Goal: Submit feedback/report problem

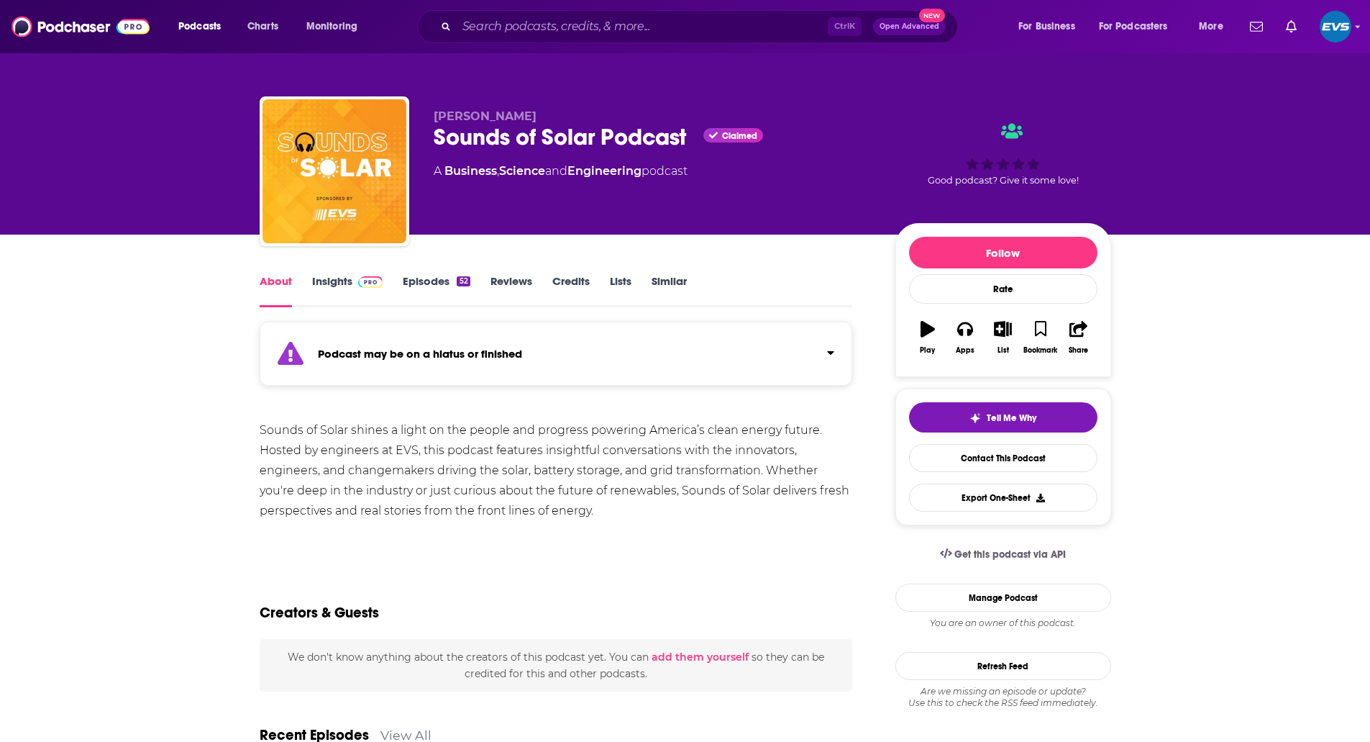
click at [343, 286] on link "Insights" at bounding box center [347, 290] width 71 height 33
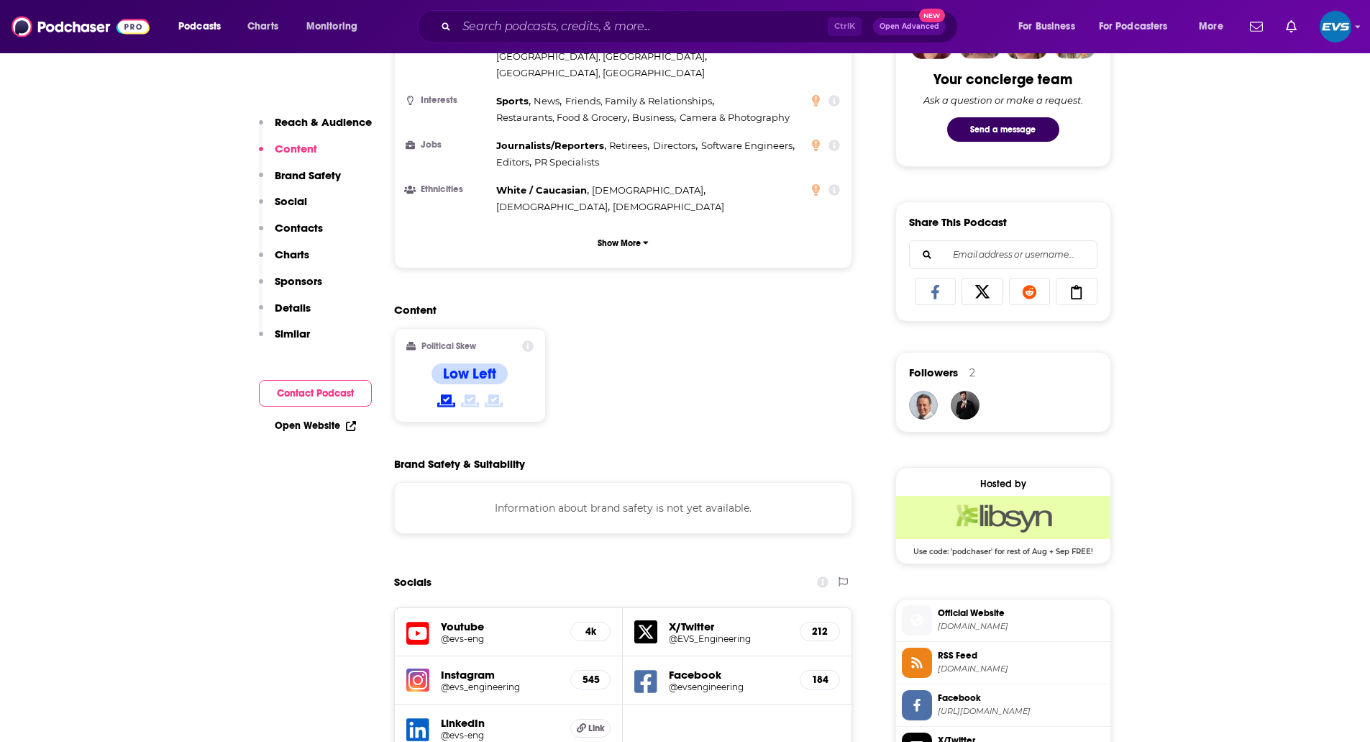
scroll to position [1199, 0]
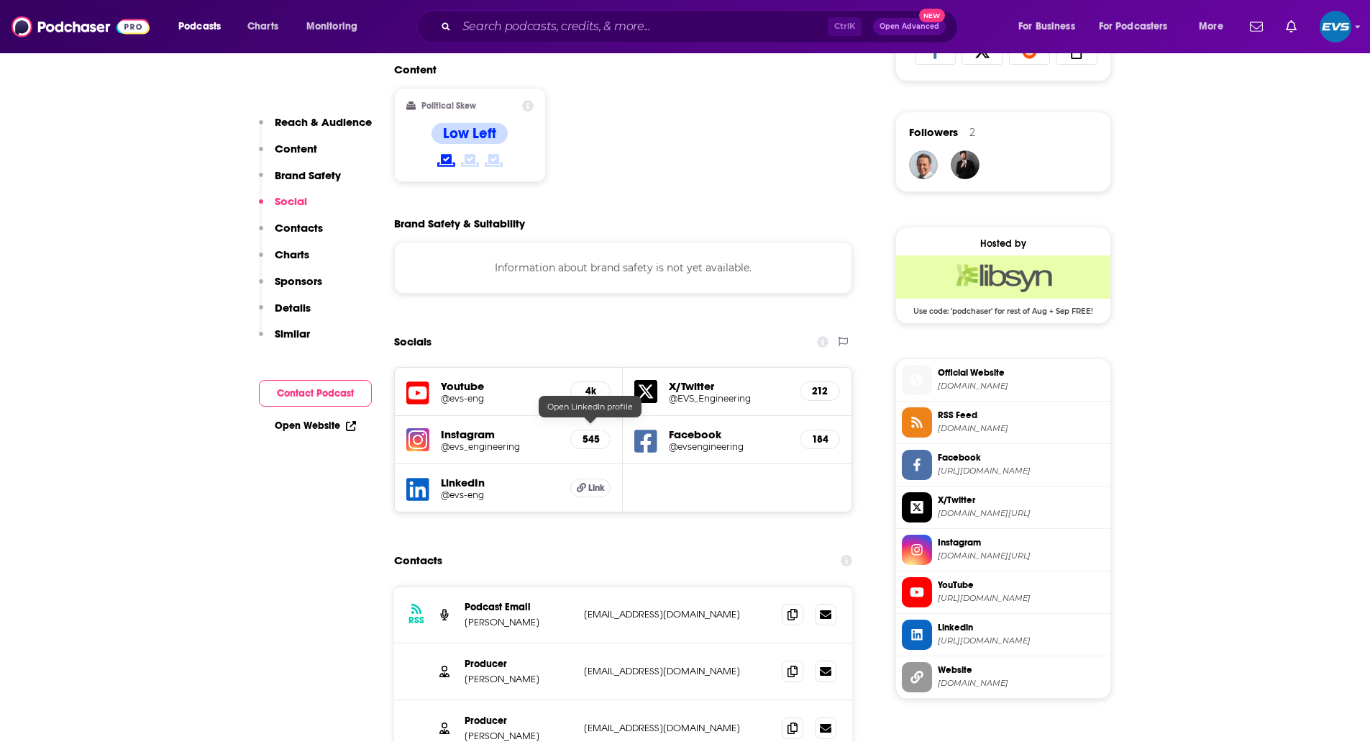
click at [593, 482] on span "Link" at bounding box center [596, 488] width 17 height 12
click at [1335, 28] on img "Logged in as evs-eng" at bounding box center [1336, 27] width 32 height 32
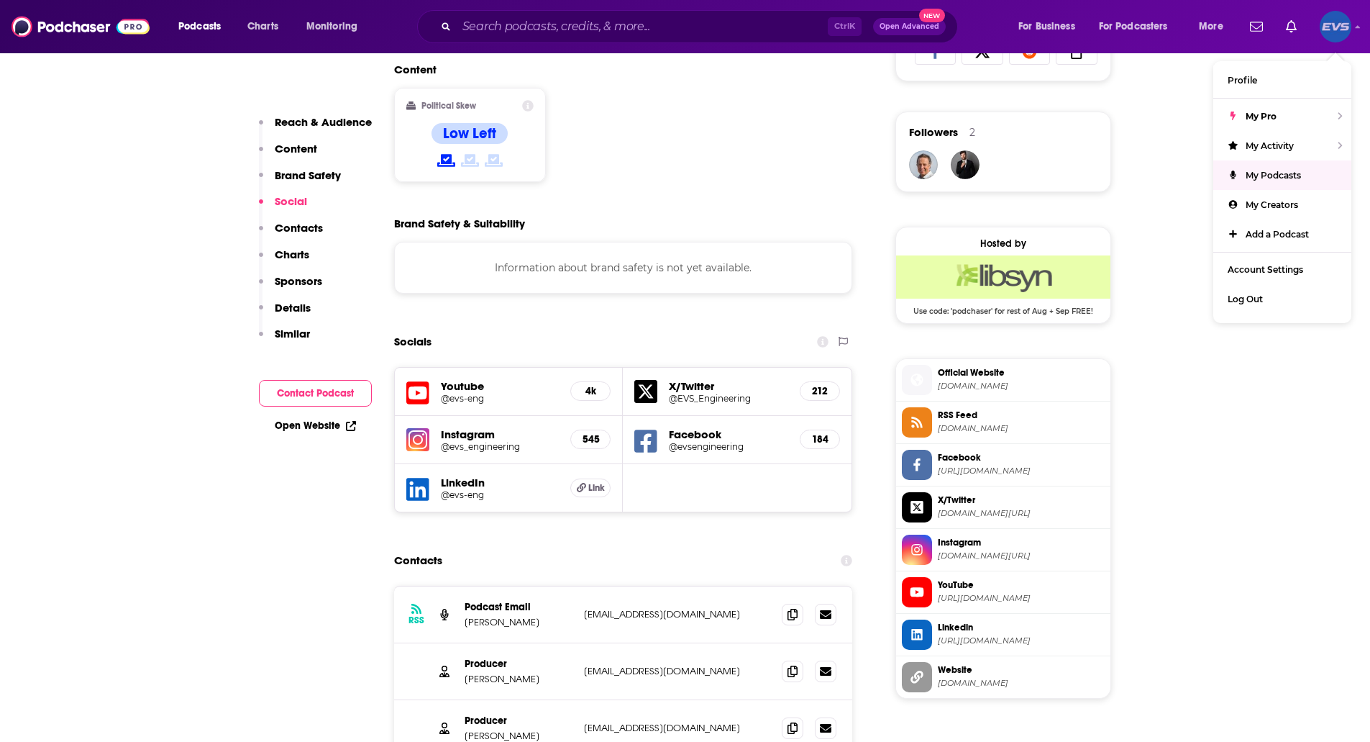
click at [1274, 175] on span "My Podcasts" at bounding box center [1273, 175] width 55 height 11
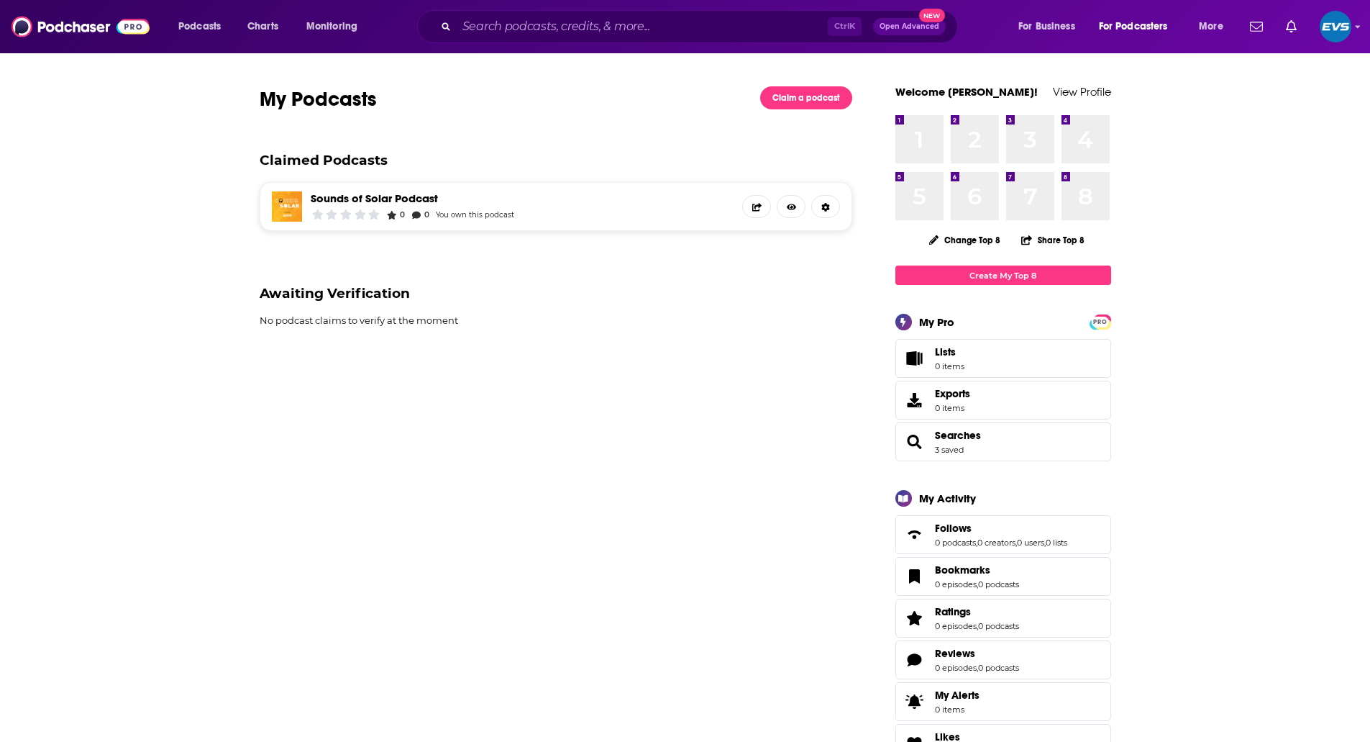
click at [429, 198] on link "Sounds of Solar Podcast" at bounding box center [413, 198] width 204 height 14
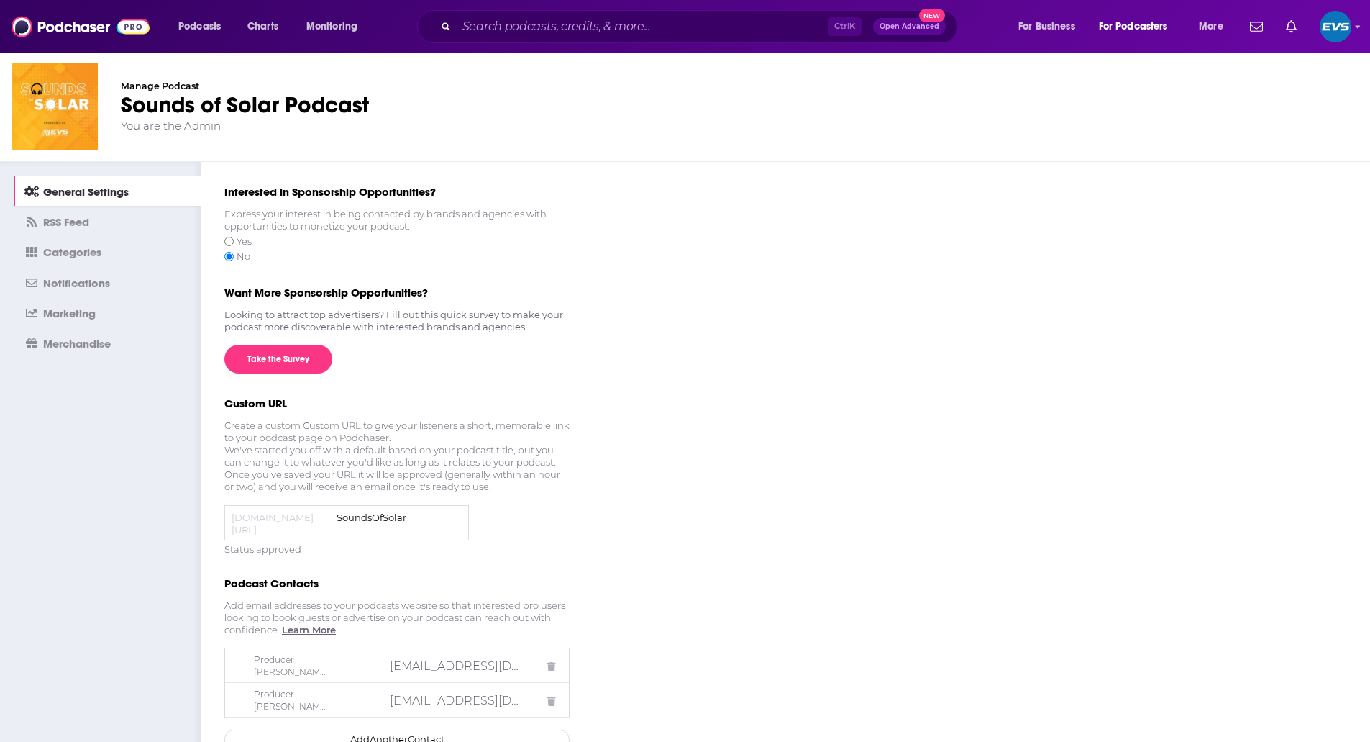
click at [91, 219] on link "RSS Feed" at bounding box center [108, 221] width 188 height 30
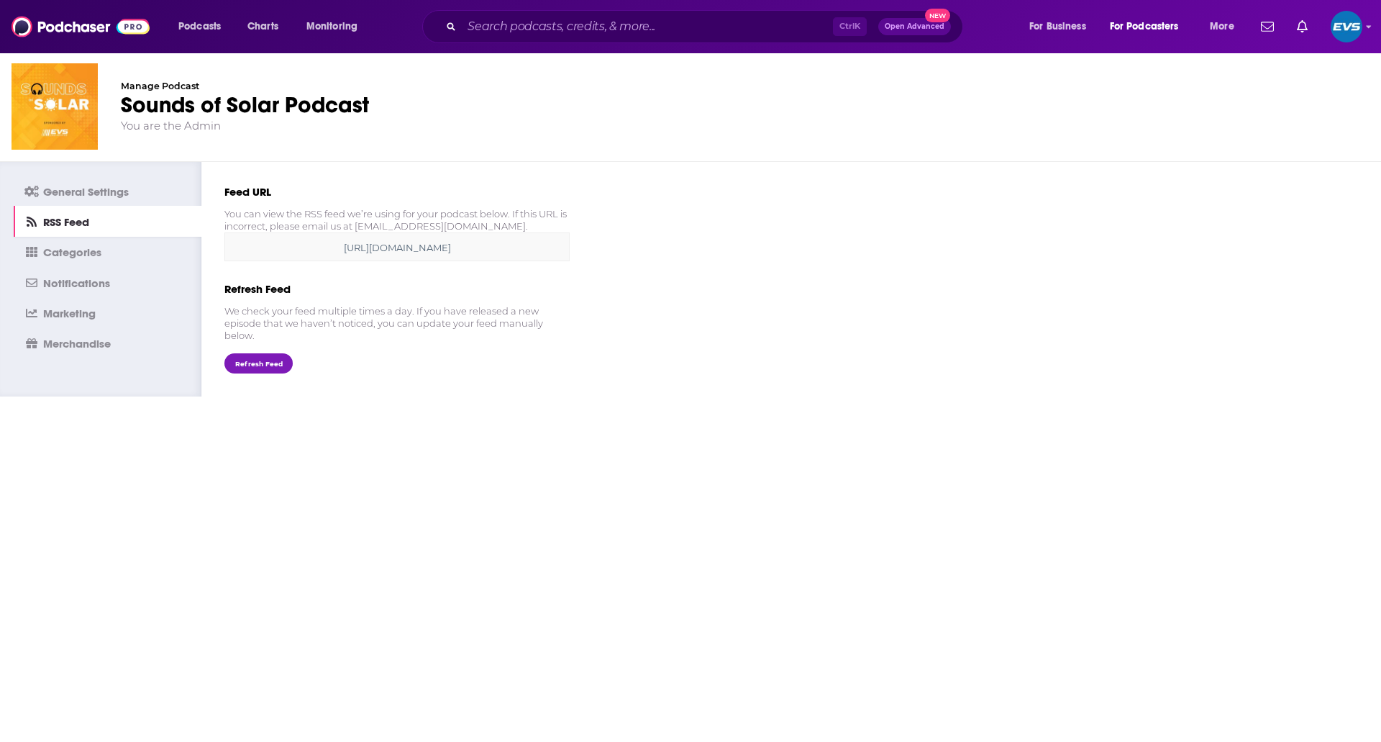
click at [68, 247] on span "Categories" at bounding box center [72, 252] width 58 height 14
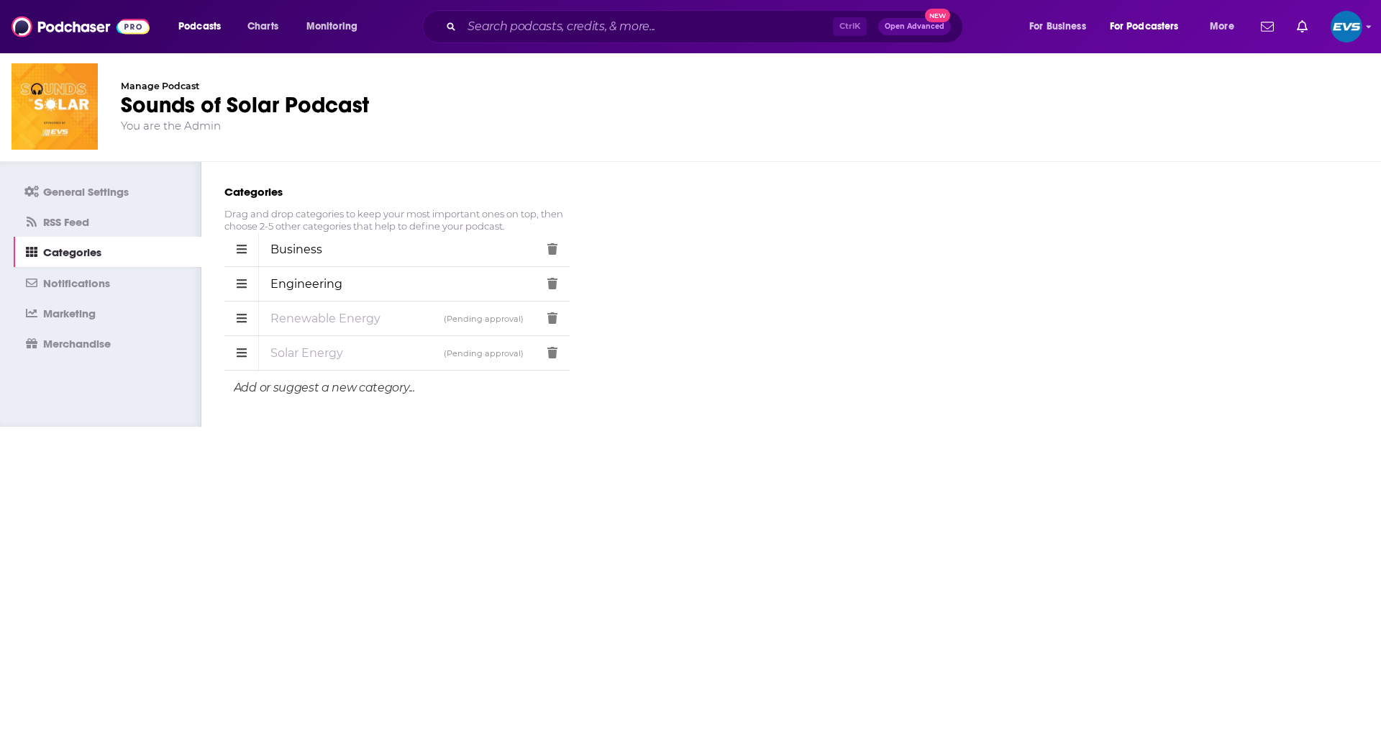
click at [58, 283] on span "Notifications" at bounding box center [76, 283] width 67 height 14
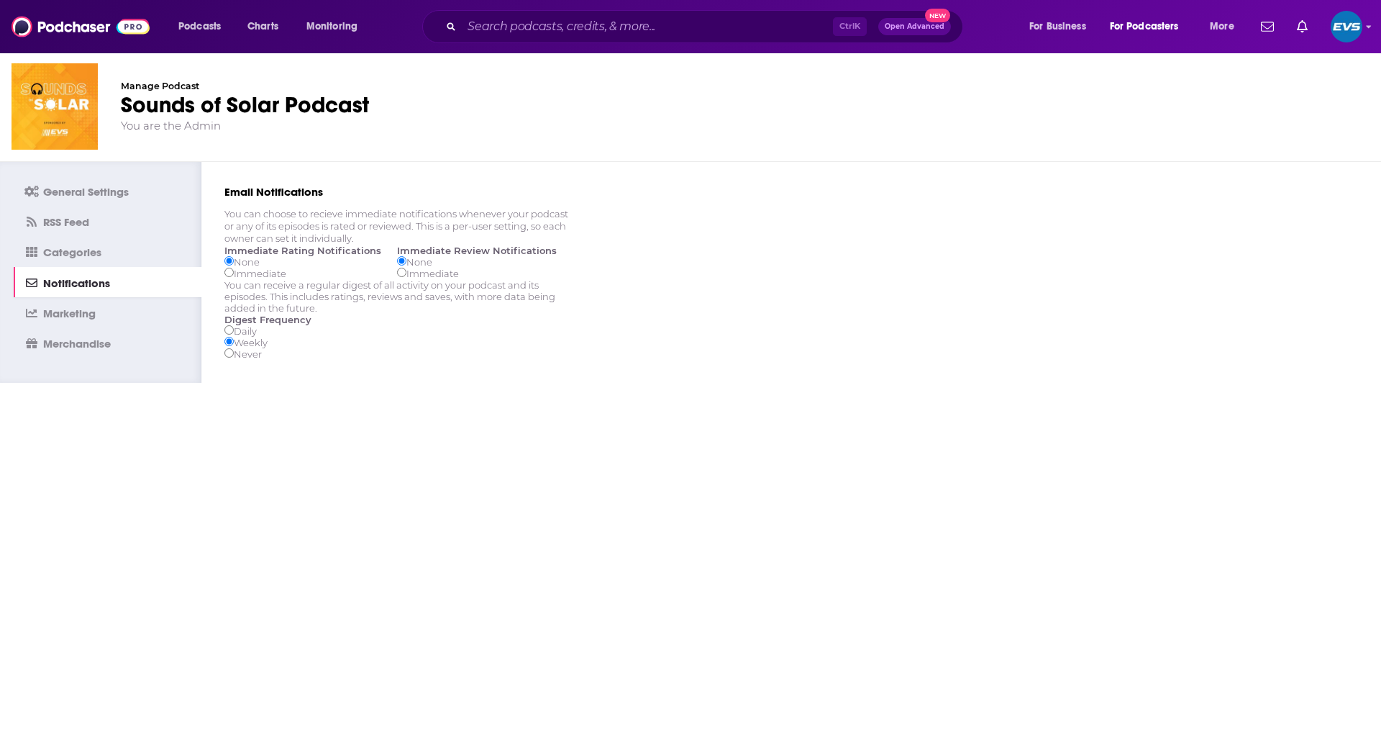
click at [84, 319] on span "Marketing" at bounding box center [69, 313] width 53 height 14
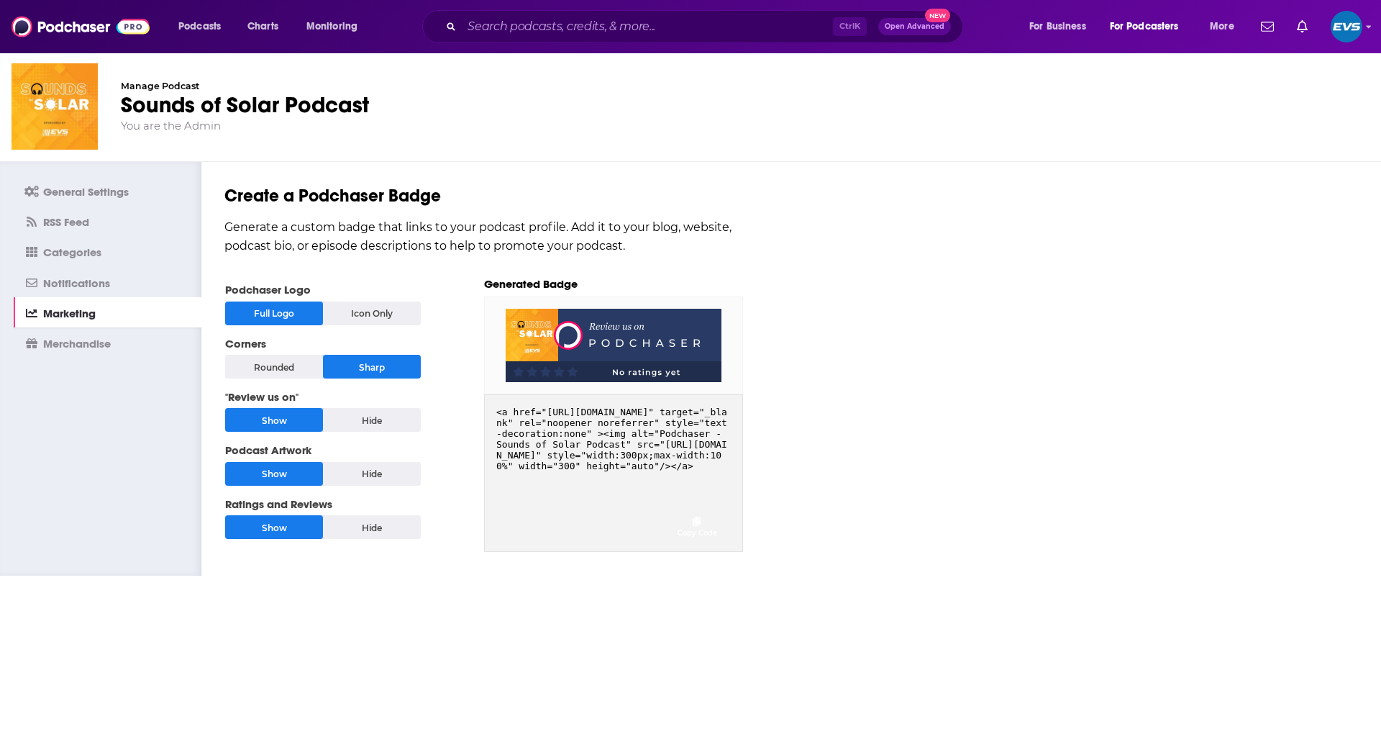
click at [85, 350] on link "Merchandise" at bounding box center [108, 342] width 188 height 30
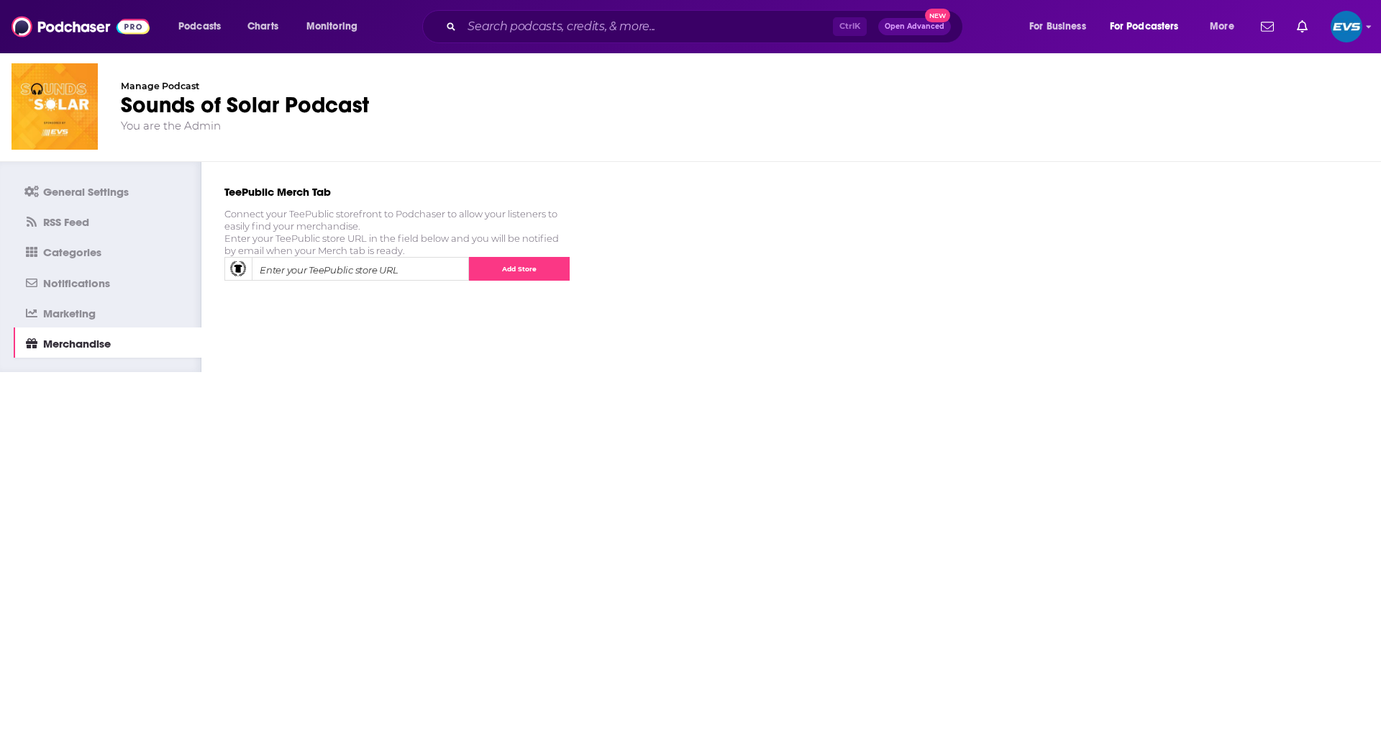
click at [61, 193] on span "General Settings" at bounding box center [86, 192] width 86 height 14
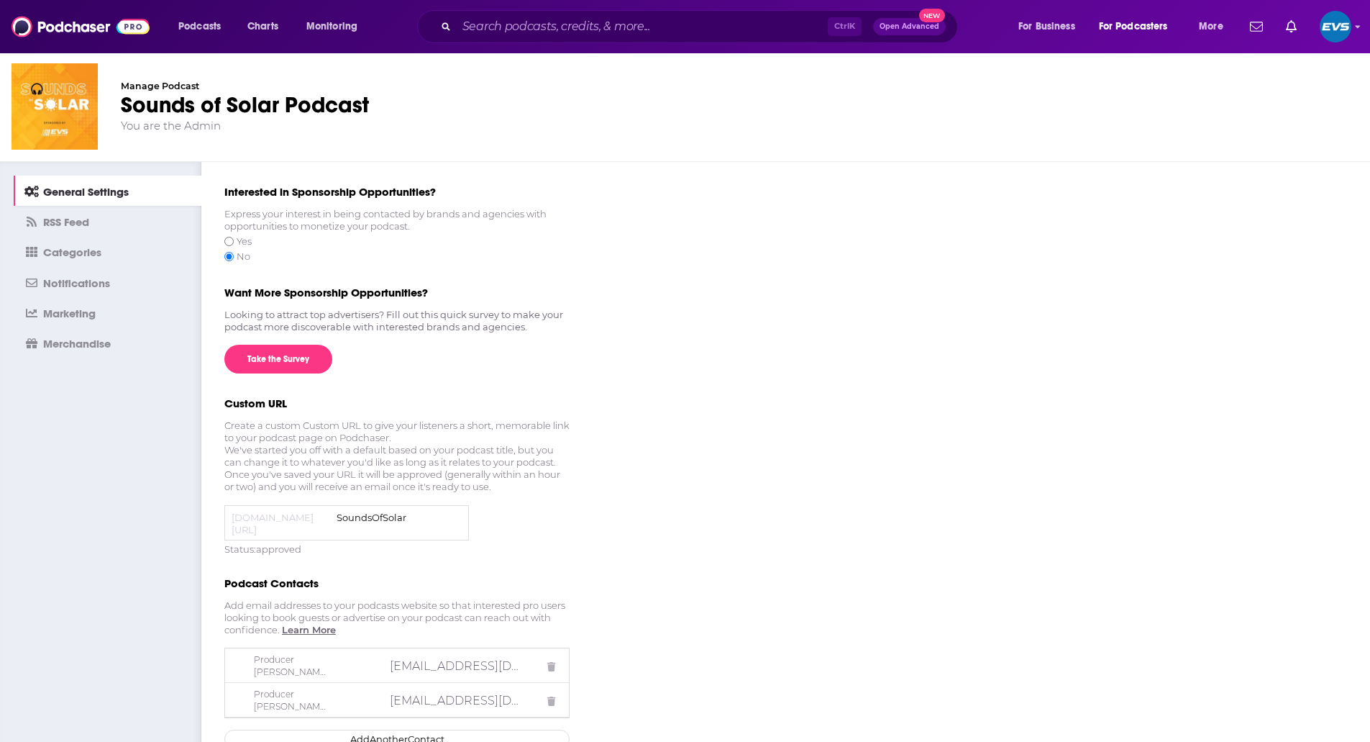
click at [134, 83] on div "Manage Podcast" at bounding box center [740, 86] width 1238 height 11
click at [1332, 32] on img "Logged in as evs-eng" at bounding box center [1336, 27] width 32 height 32
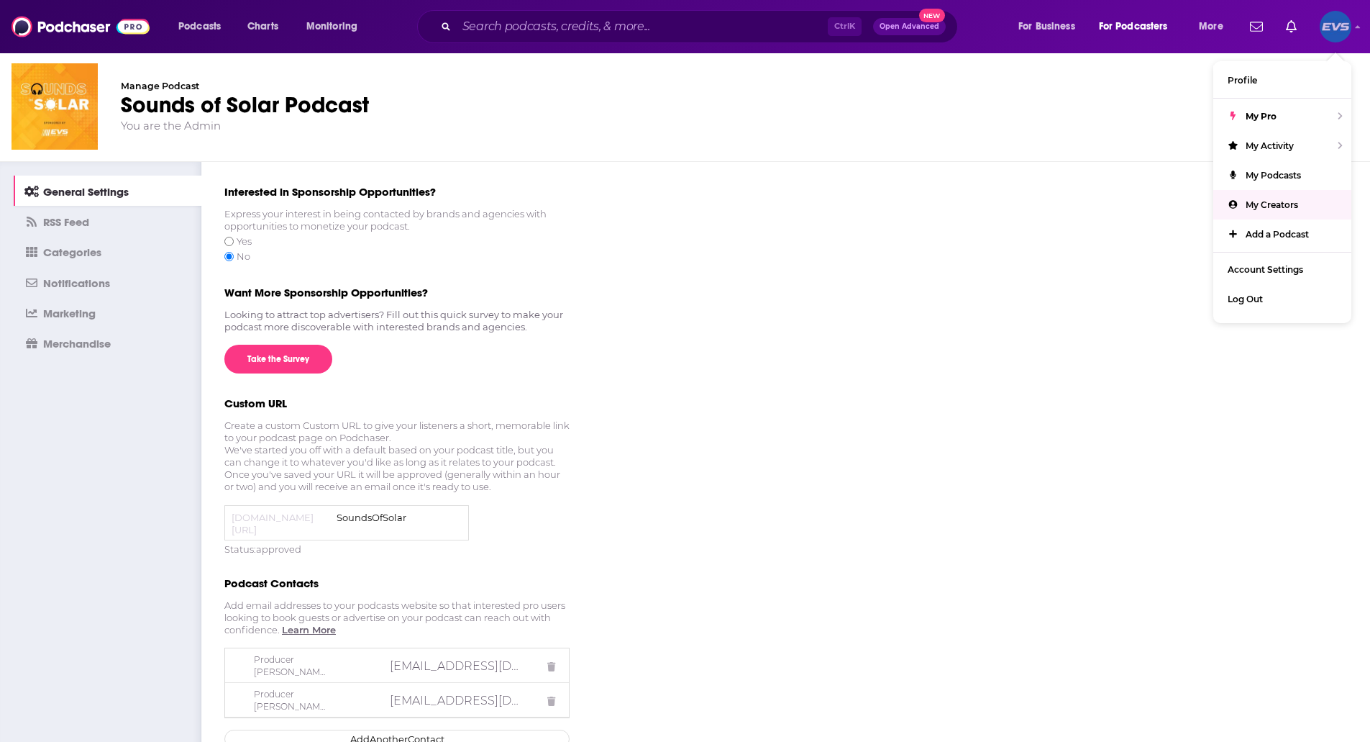
click at [1270, 206] on span "My Creators" at bounding box center [1272, 204] width 53 height 11
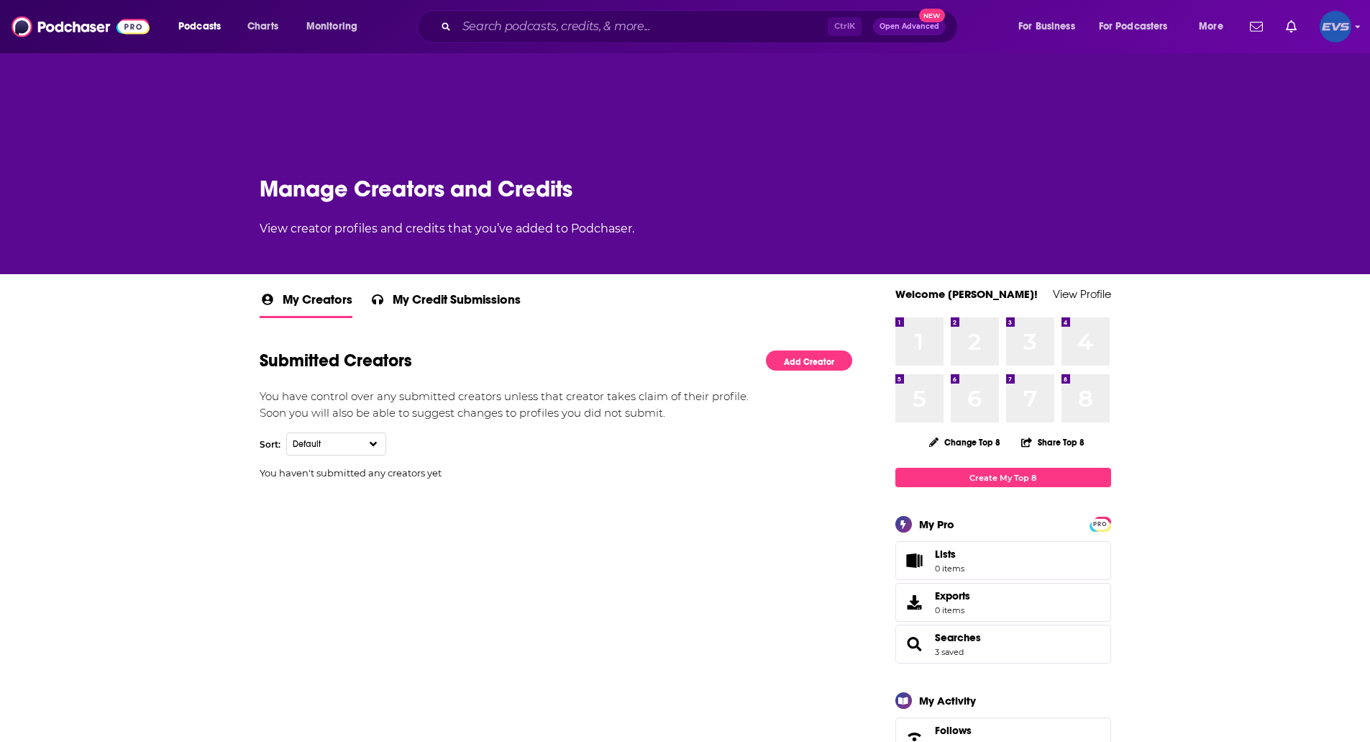
click at [1346, 19] on img "Logged in as evs-eng" at bounding box center [1336, 27] width 32 height 32
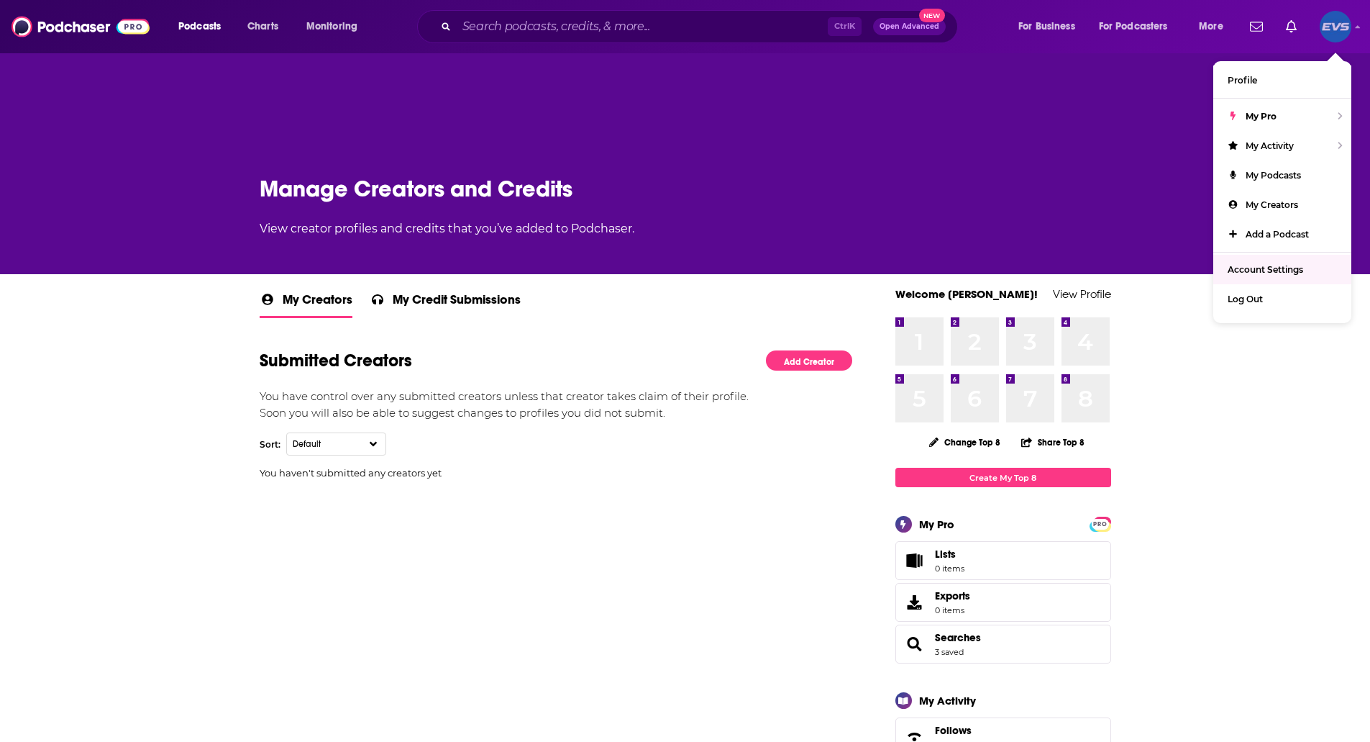
click at [1270, 266] on span "Account Settings" at bounding box center [1266, 269] width 76 height 11
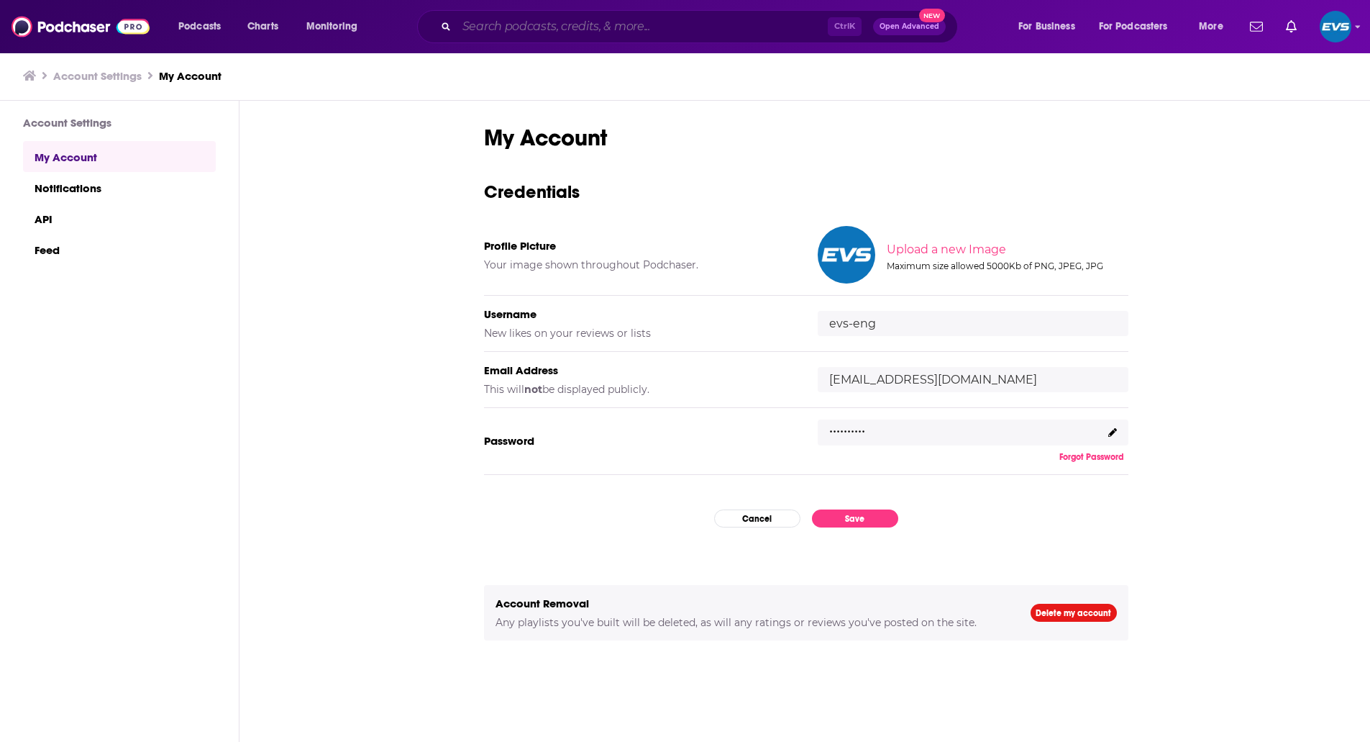
click at [522, 15] on input "Search podcasts, credits, & more..." at bounding box center [642, 26] width 371 height 23
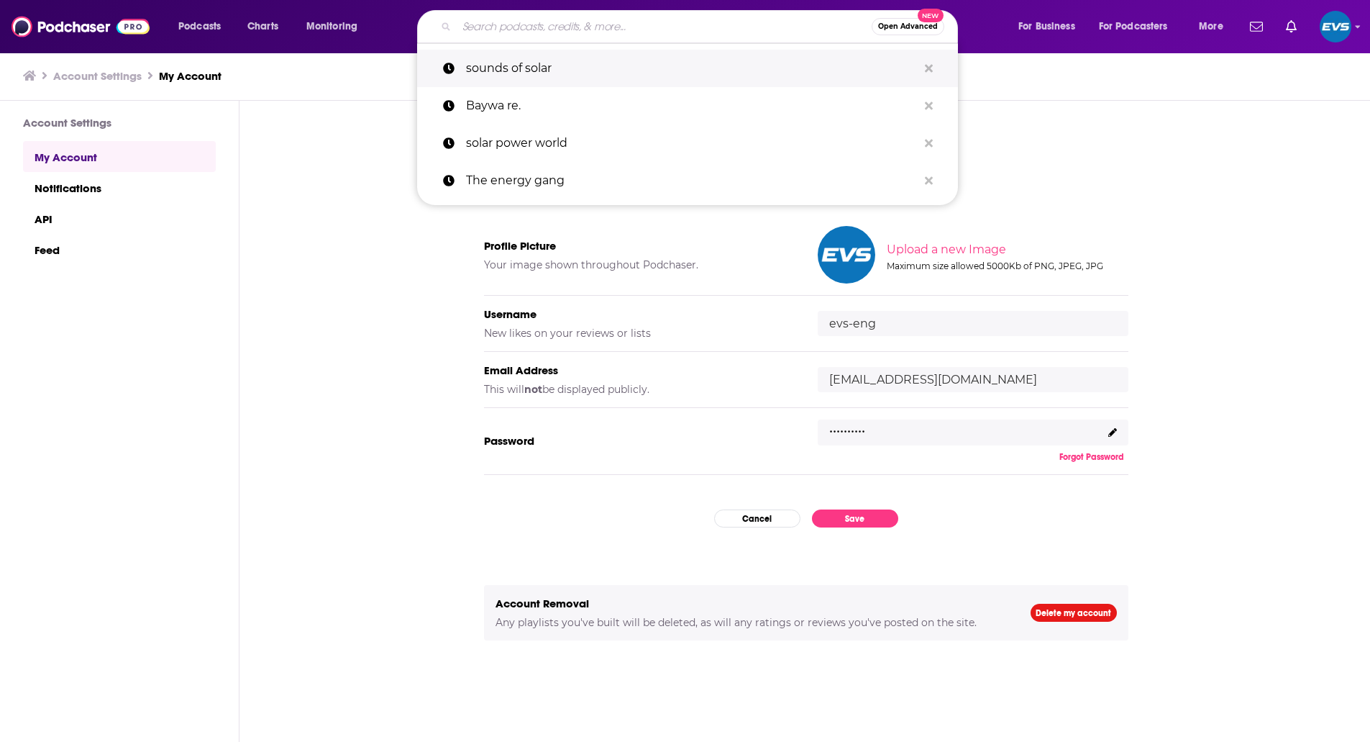
click at [509, 71] on p "sounds of solar" at bounding box center [692, 68] width 452 height 37
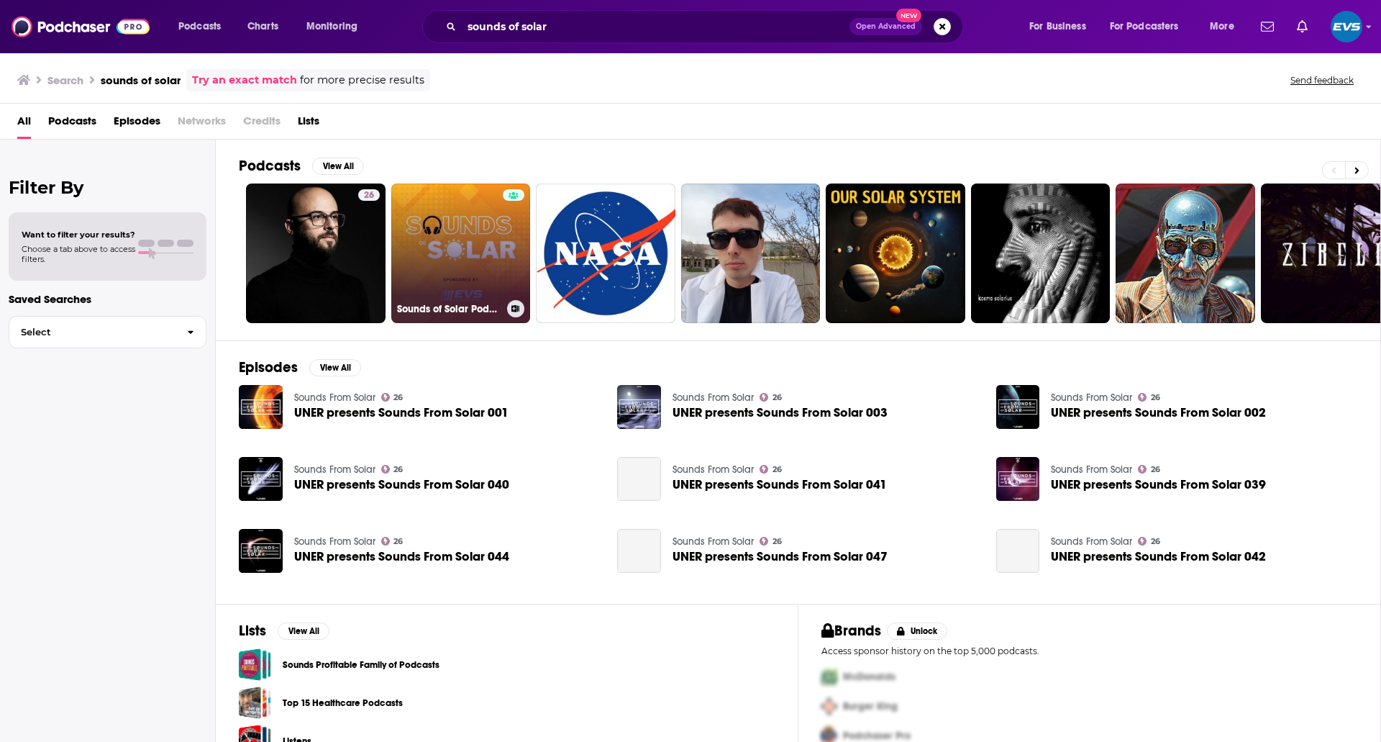
click at [470, 228] on link "Sounds of Solar Podcast" at bounding box center [461, 253] width 140 height 140
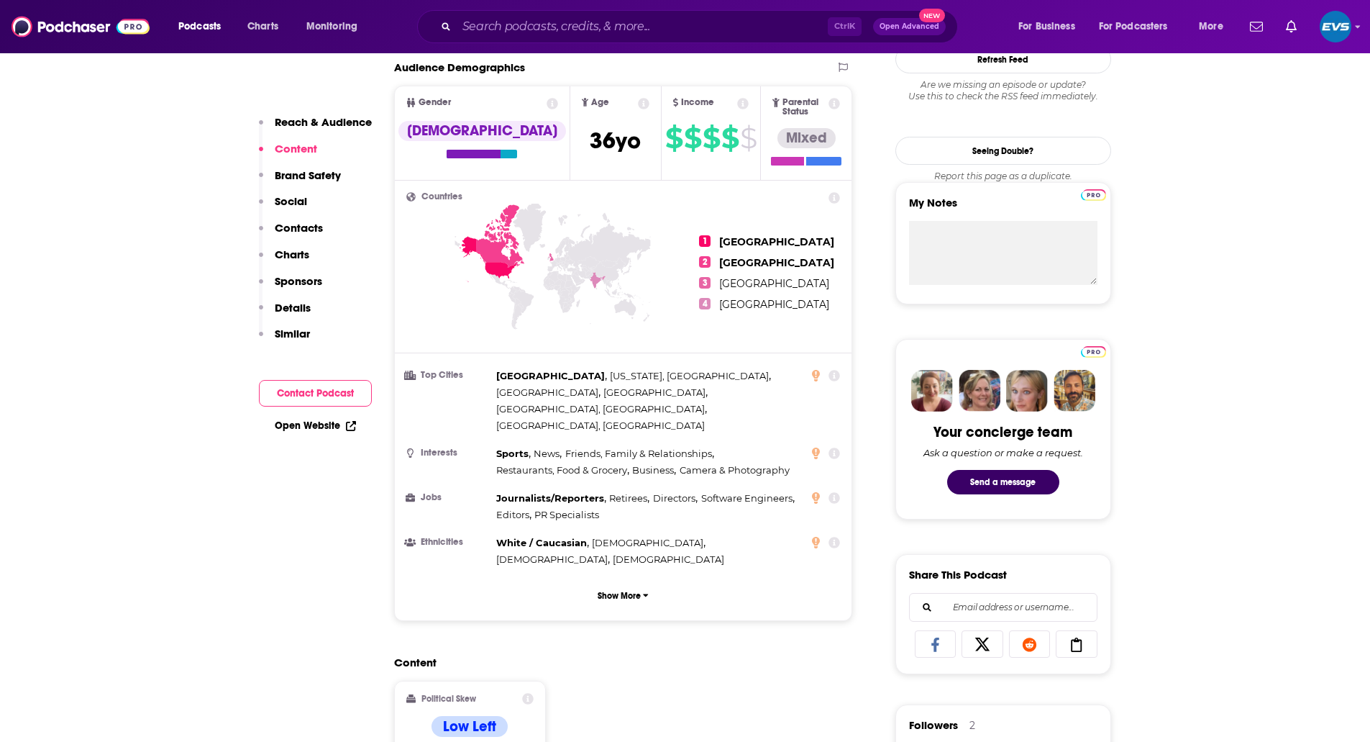
scroll to position [239, 0]
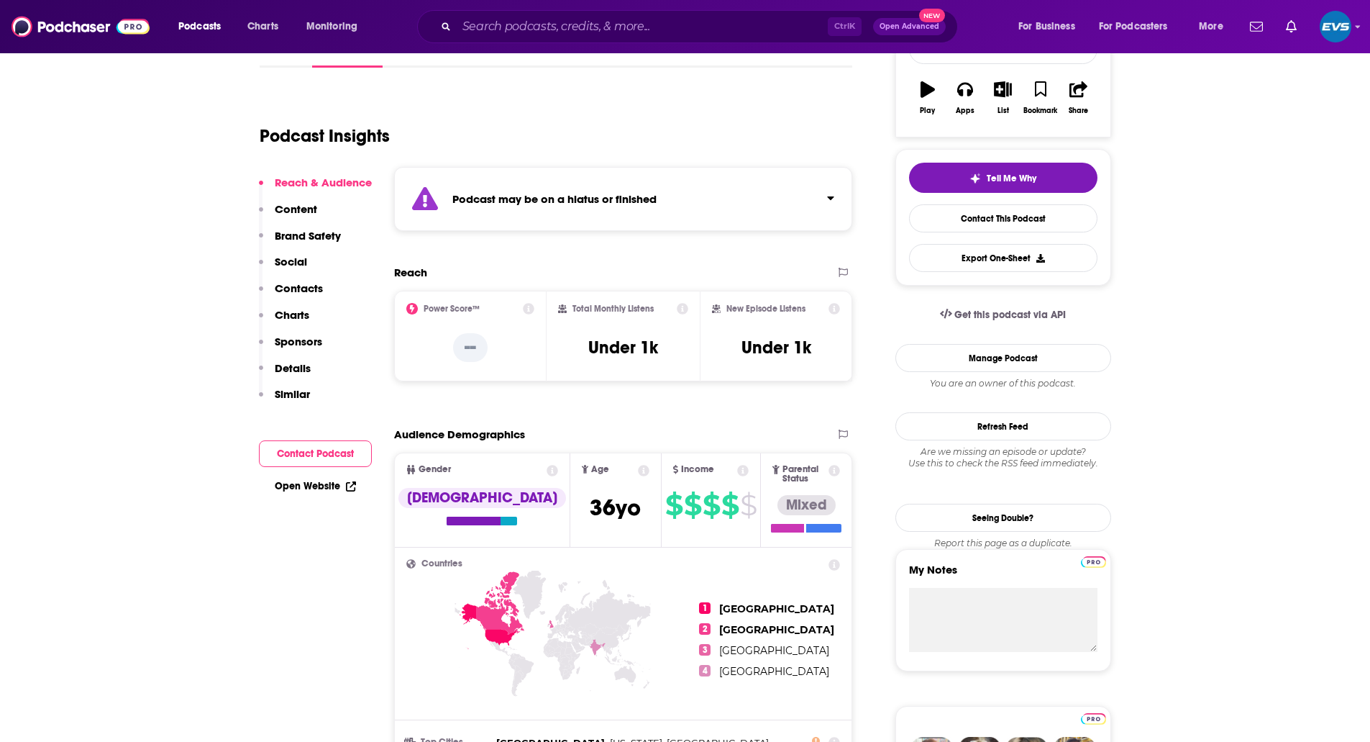
click at [836, 199] on div "Podcast may be on a hiatus or finished" at bounding box center [623, 199] width 459 height 64
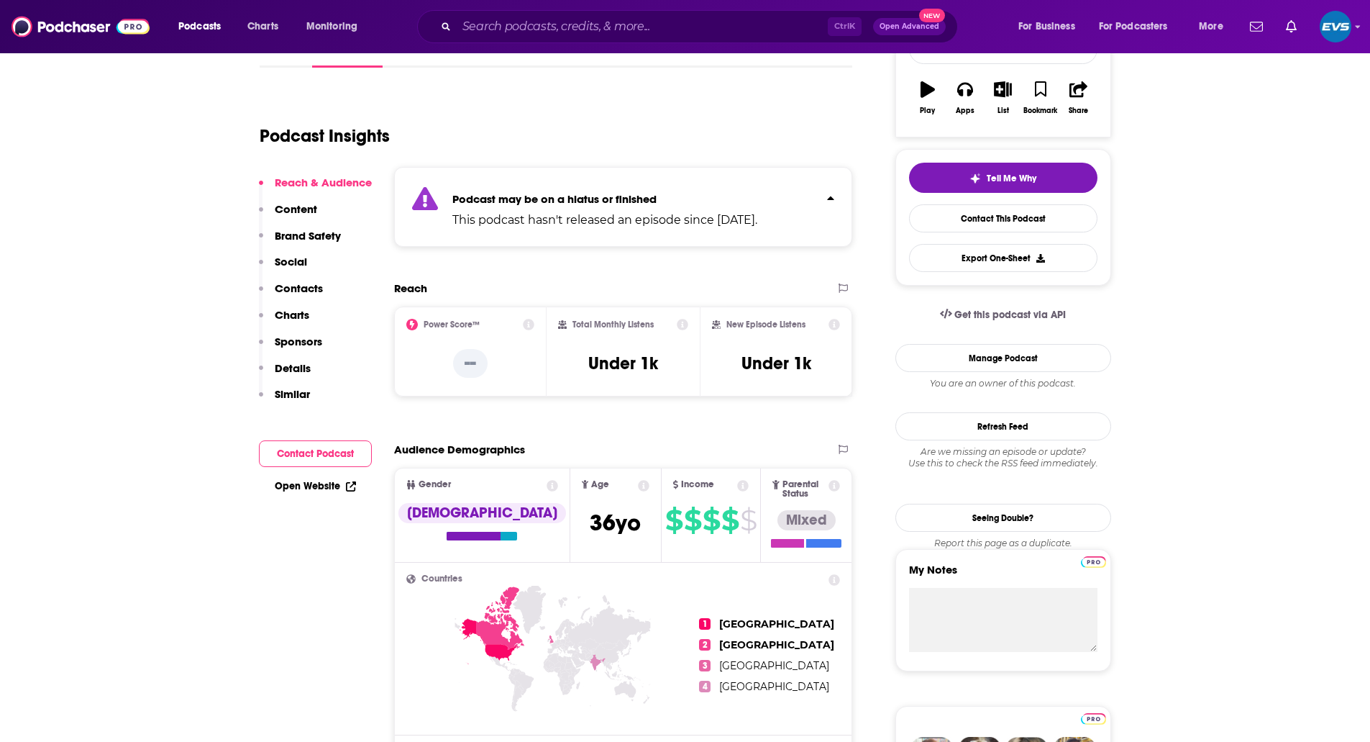
click at [836, 199] on div "Podcast may be on a hiatus or finished This podcast hasn't released an episode …" at bounding box center [623, 207] width 459 height 80
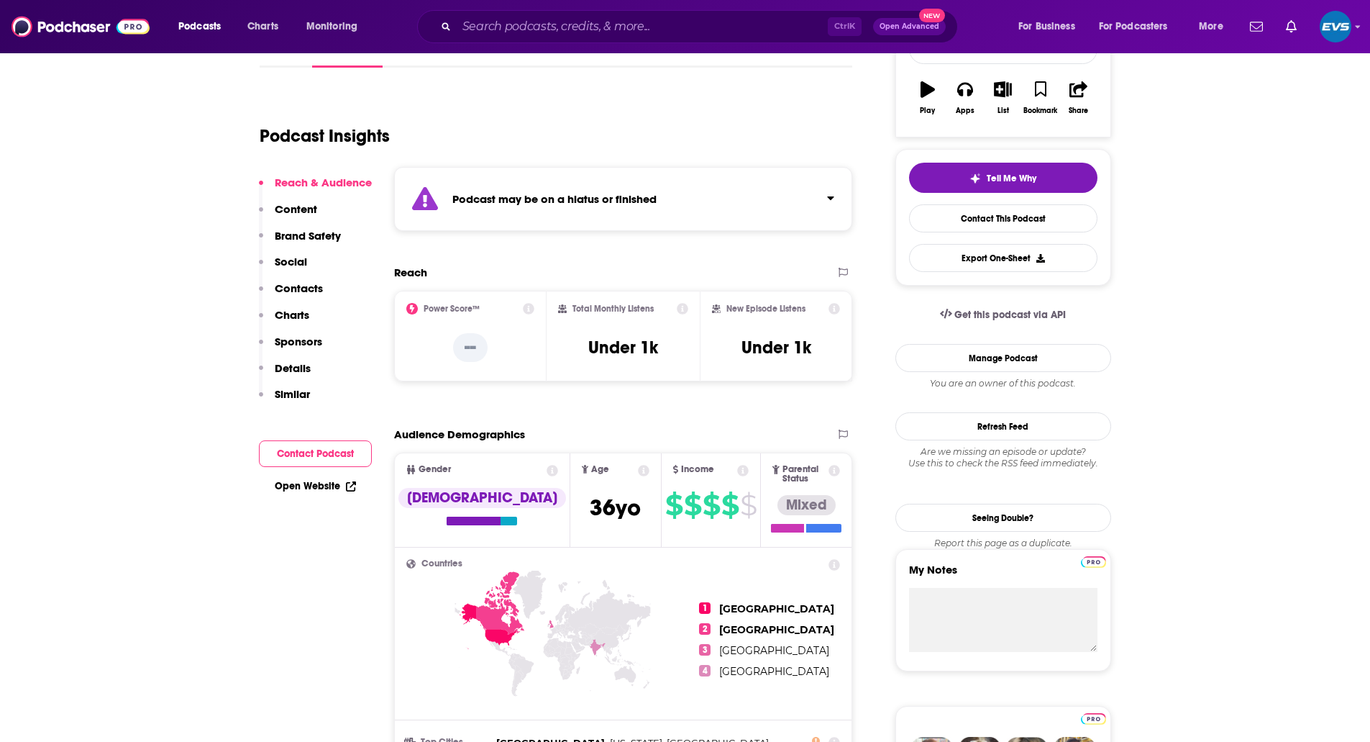
click at [296, 362] on p "Details" at bounding box center [293, 368] width 36 height 14
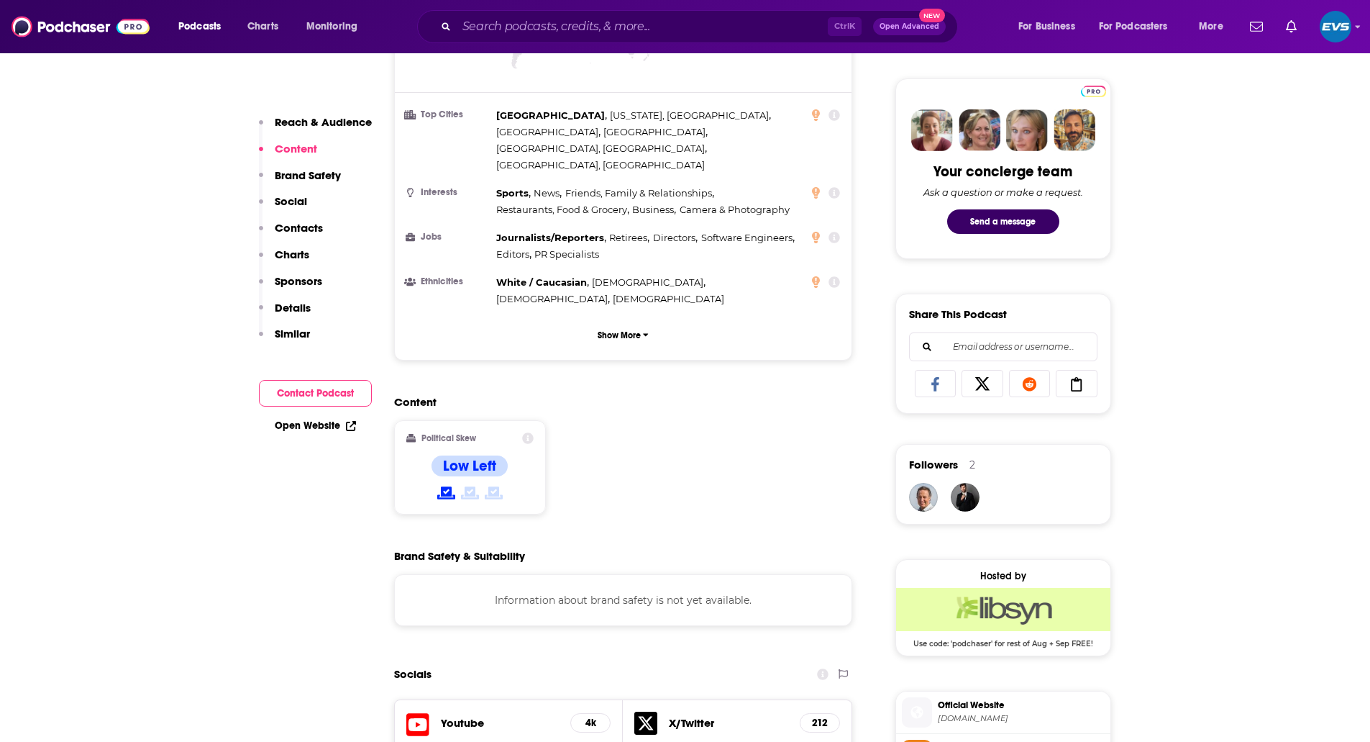
scroll to position [858, 0]
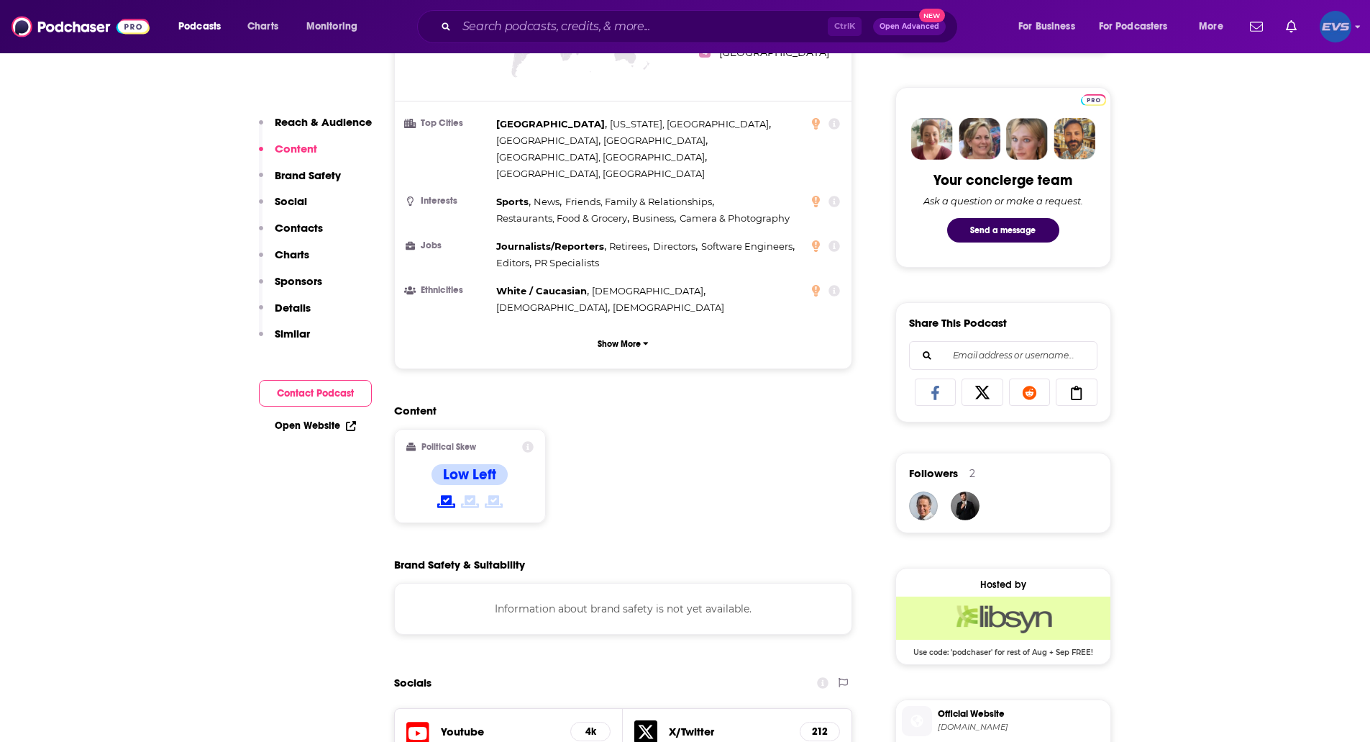
click at [1331, 29] on img "Logged in as evs-eng" at bounding box center [1336, 27] width 32 height 32
click at [1275, 168] on link "My Podcasts" at bounding box center [1282, 174] width 138 height 29
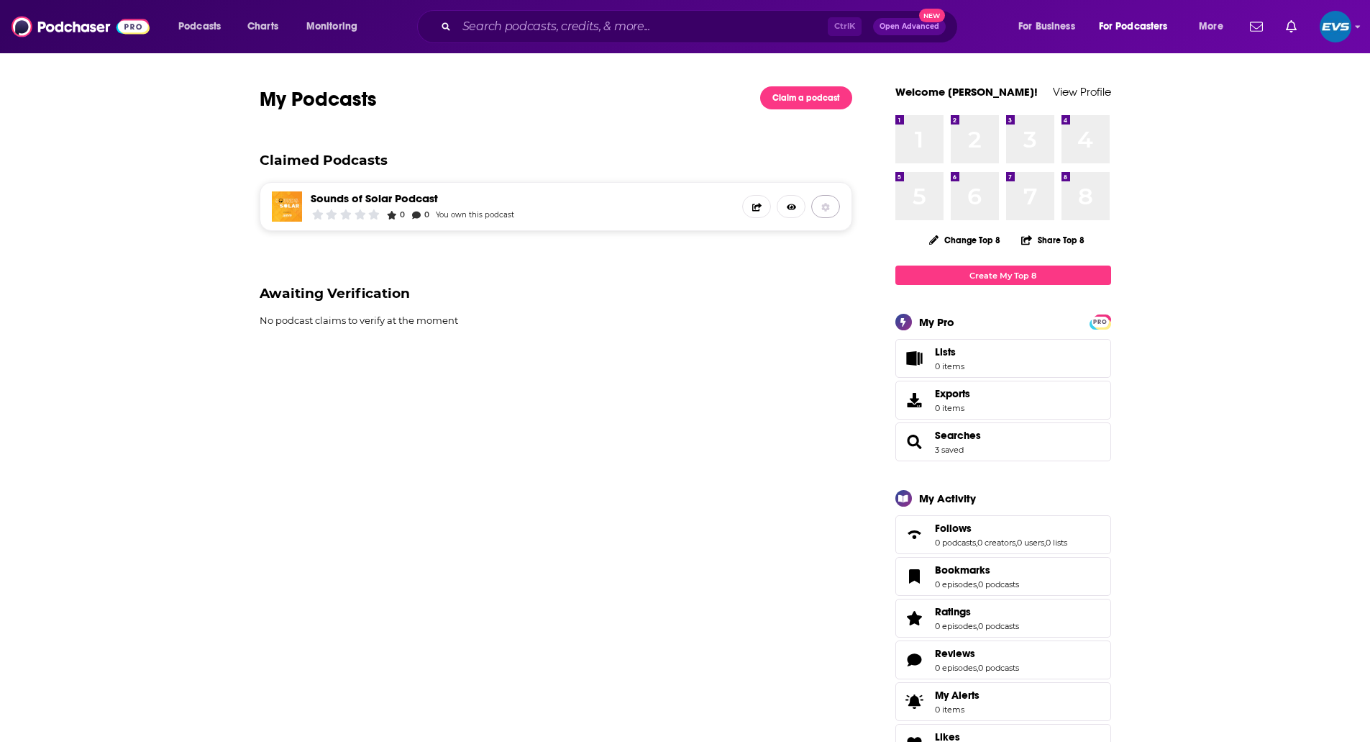
click at [827, 205] on icon at bounding box center [826, 207] width 8 height 9
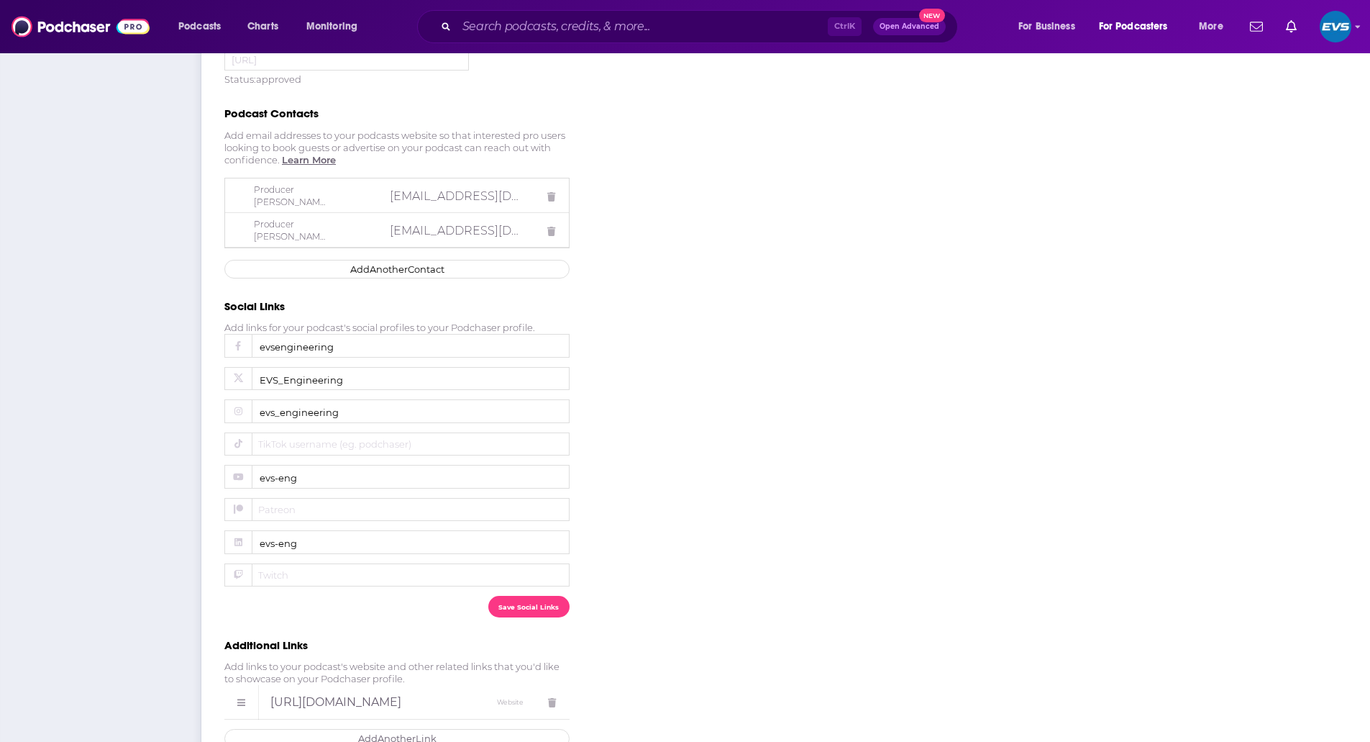
scroll to position [480, 0]
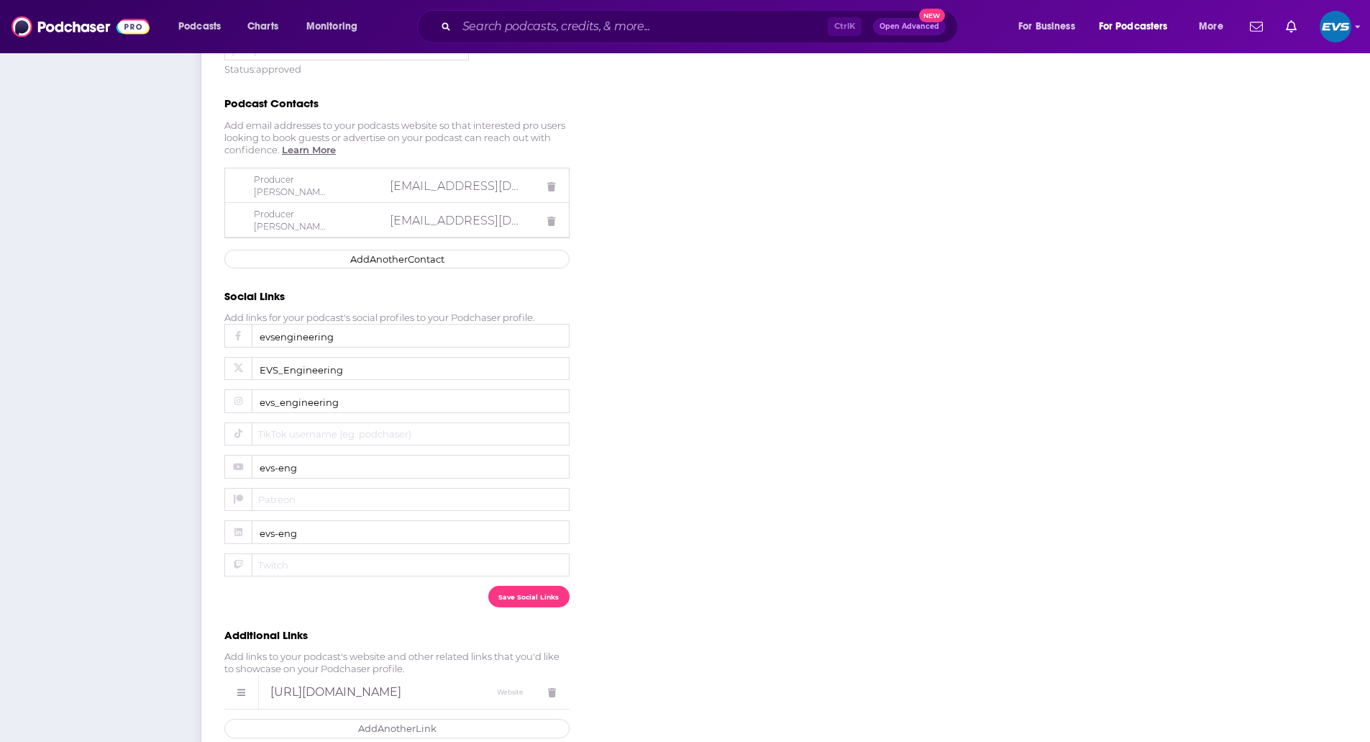
click at [329, 535] on span "Linkedin" at bounding box center [360, 541] width 216 height 12
click at [329, 523] on input "evs-eng" at bounding box center [396, 532] width 345 height 24
drag, startPoint x: 327, startPoint y: 521, endPoint x: 252, endPoint y: 512, distance: 75.3
click at [252, 520] on label "Linkedin evs-eng" at bounding box center [396, 532] width 345 height 24
paste input "https://www.linkedin.com/company/"
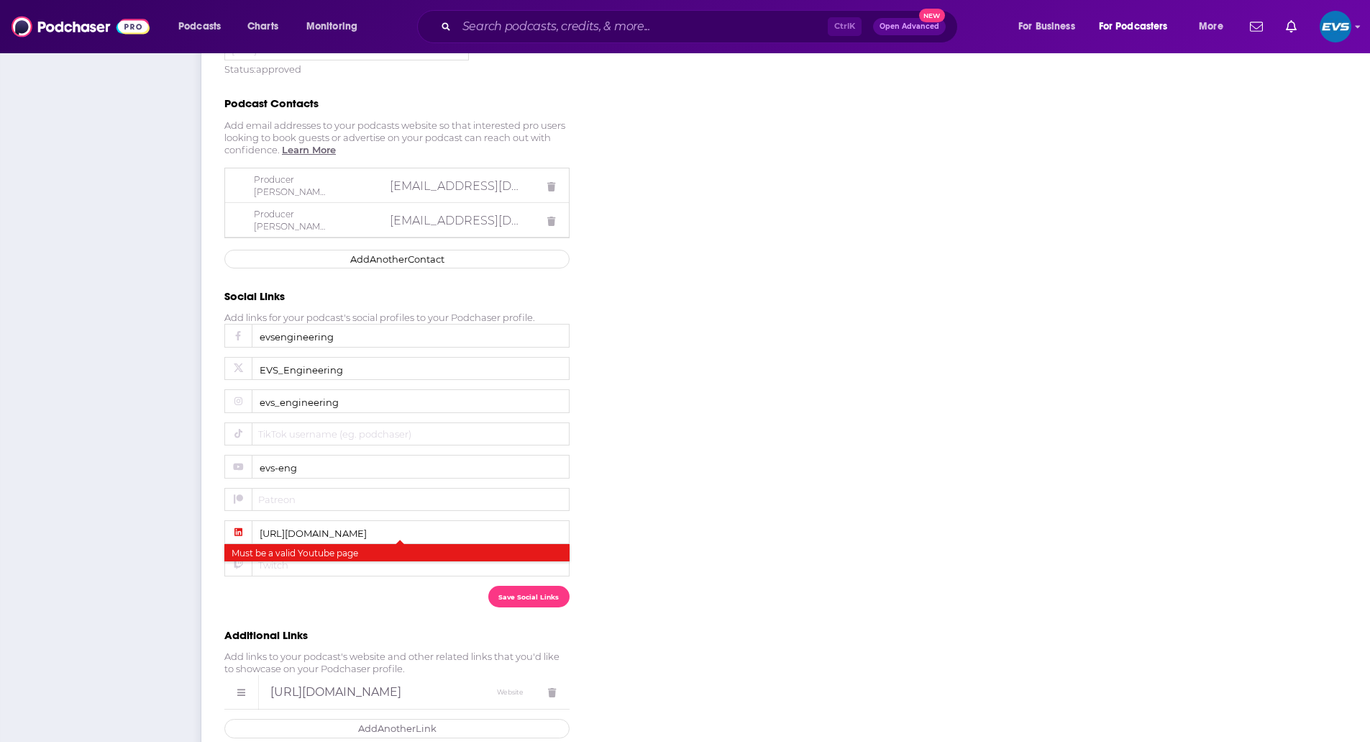
click at [547, 585] on button "Save Social Links" at bounding box center [528, 595] width 81 height 21
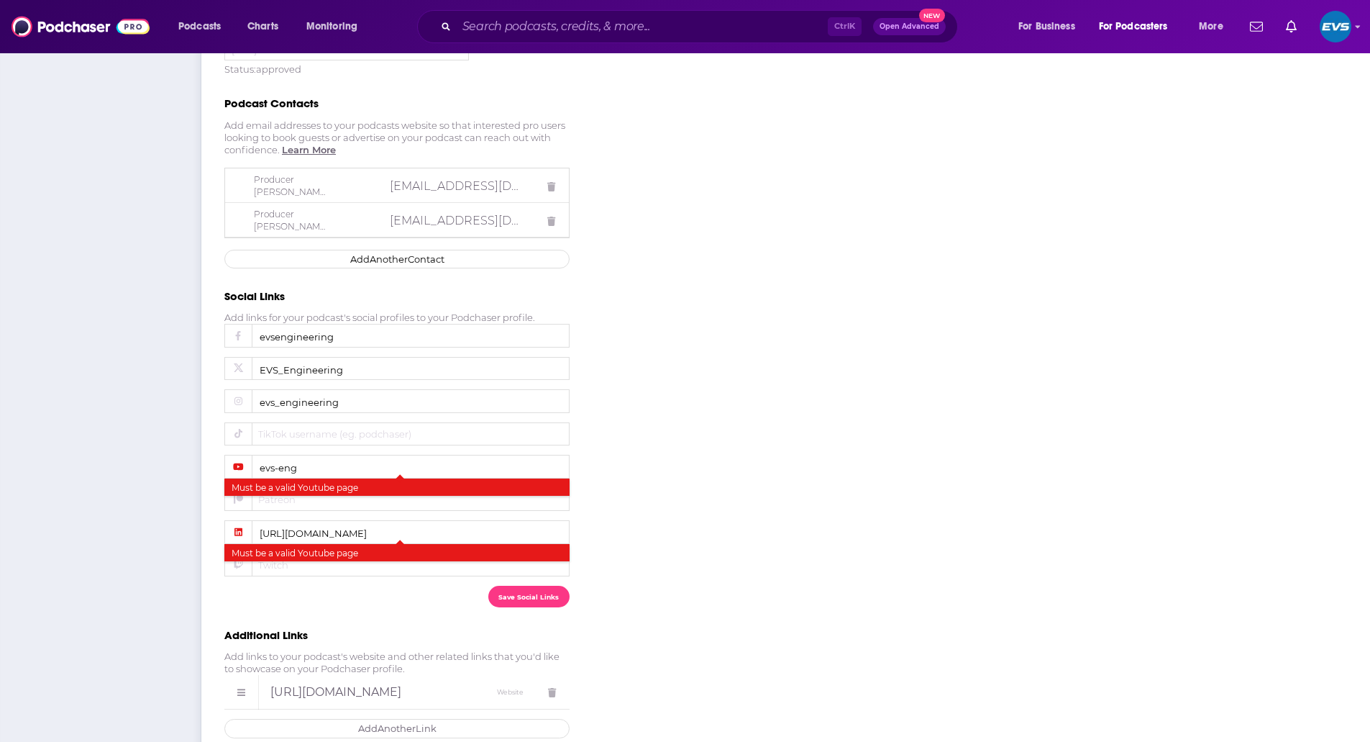
click at [704, 572] on div "Interested in Sponsorship Opportunities? Express your interest in being contact…" at bounding box center [506, 221] width 565 height 1033
click at [340, 521] on input "https://www.linkedin.com/company/evs-eng" at bounding box center [396, 532] width 345 height 24
drag, startPoint x: 380, startPoint y: 521, endPoint x: 137, endPoint y: 501, distance: 244.6
click at [137, 501] on div "General Settings RSS Feed Categories Notifications Marketing Merchandise Intere…" at bounding box center [685, 221] width 1370 height 1079
click at [488, 585] on button "Save Social Links" at bounding box center [528, 595] width 81 height 21
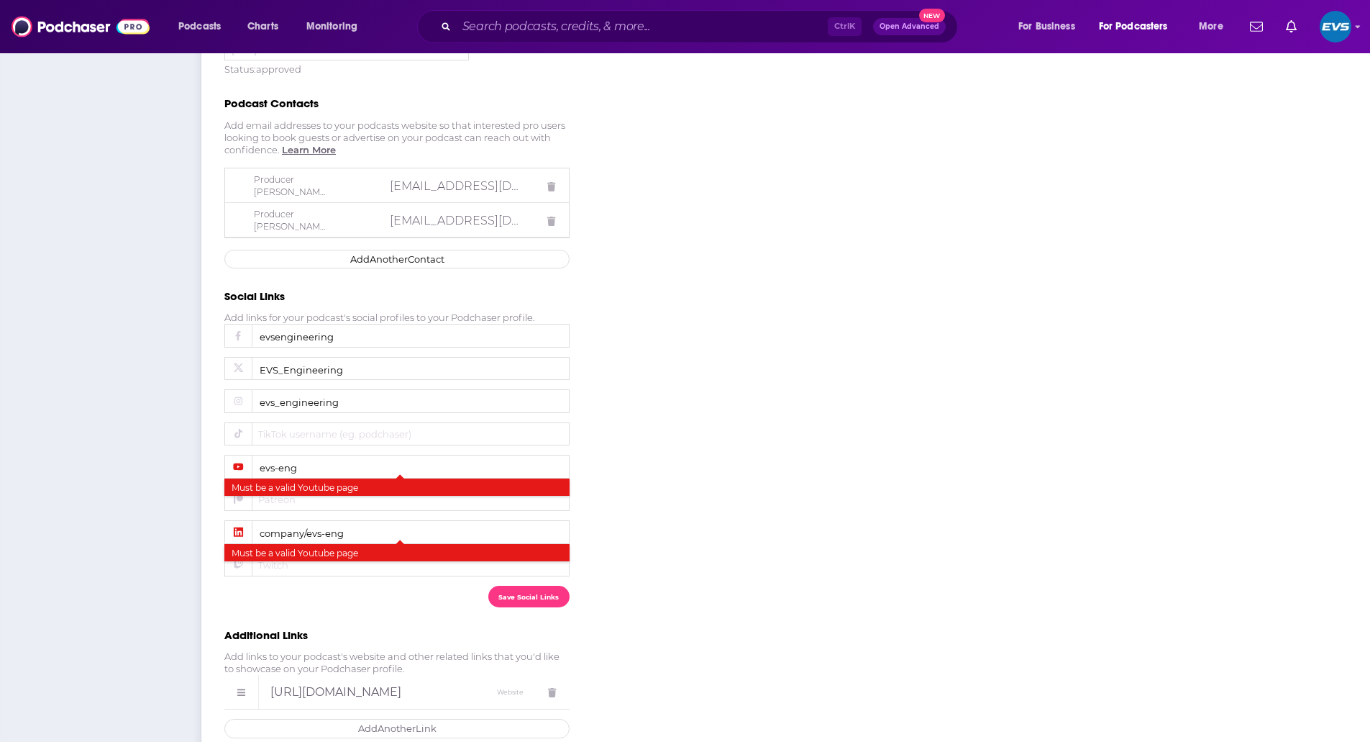
click at [529, 585] on button "Save Social Links" at bounding box center [528, 595] width 81 height 21
click at [687, 572] on div "Interested in Sponsorship Opportunities? Express your interest in being contact…" at bounding box center [506, 221] width 565 height 1033
click at [676, 508] on div "Interested in Sponsorship Opportunities? Express your interest in being contact…" at bounding box center [506, 221] width 565 height 1033
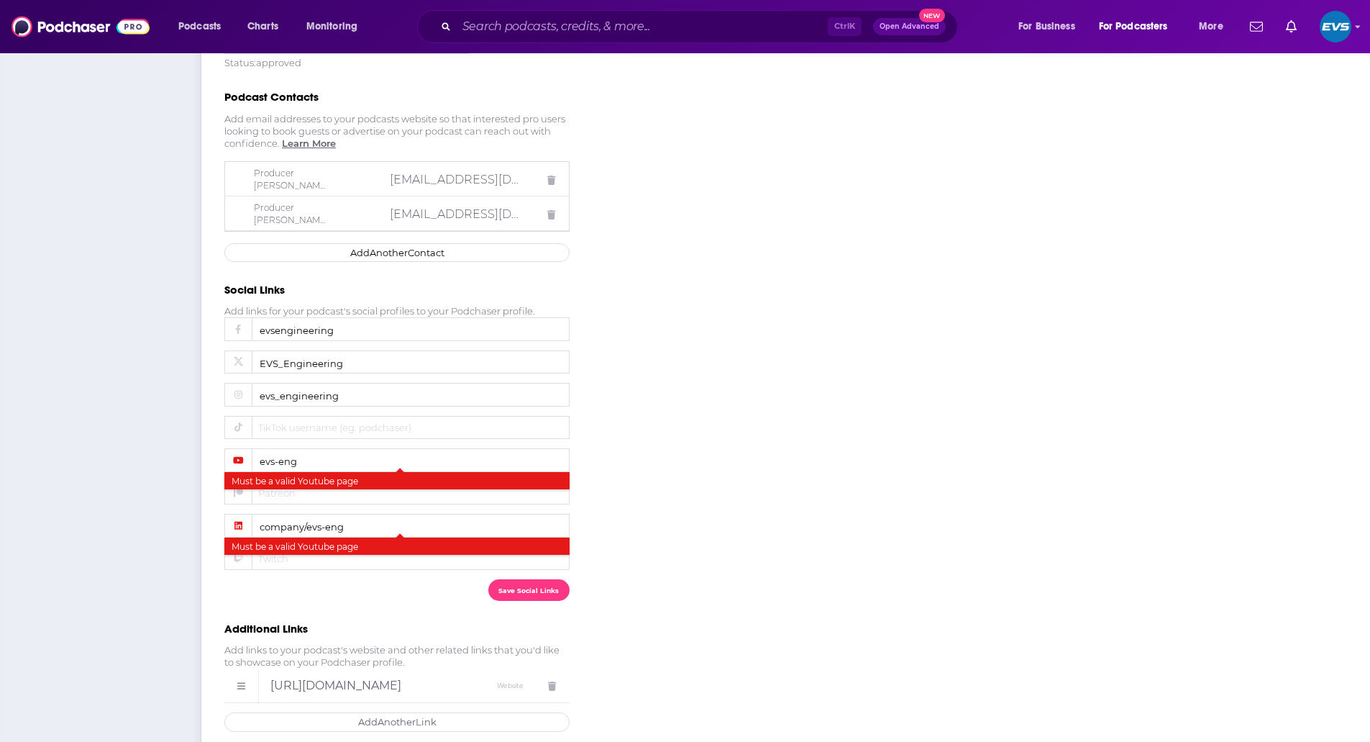
scroll to position [487, 0]
click at [317, 513] on input "company/evs-eng" at bounding box center [396, 525] width 345 height 24
drag, startPoint x: 304, startPoint y: 511, endPoint x: 164, endPoint y: 506, distance: 139.6
click at [164, 506] on div "General Settings RSS Feed Categories Notifications Marketing Merchandise Intere…" at bounding box center [685, 214] width 1370 height 1079
click at [357, 515] on input "company/evs-eng" at bounding box center [396, 525] width 345 height 24
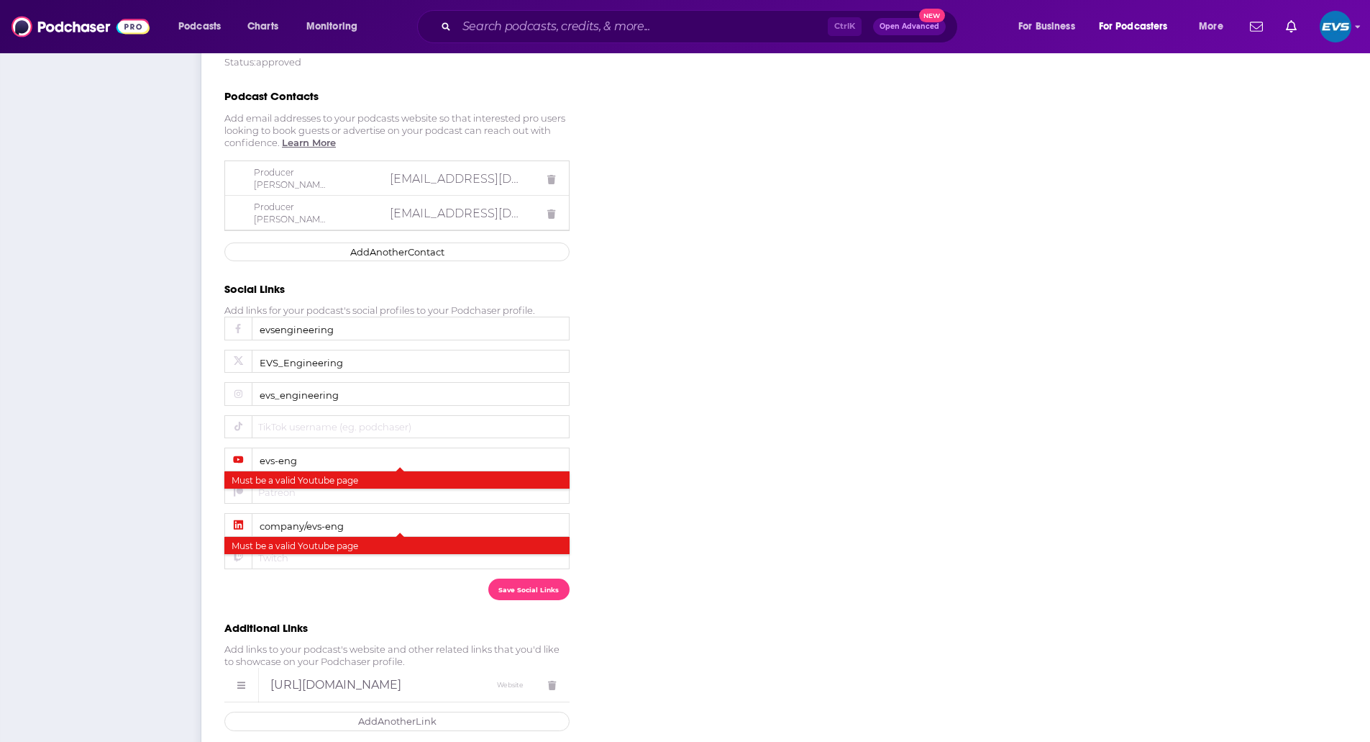
click at [261, 515] on input "company/evs-eng" at bounding box center [396, 525] width 345 height 24
type input "/company/evs-eng"
click at [524, 583] on button "Save Social Links" at bounding box center [528, 588] width 81 height 21
click at [923, 583] on div "General Settings RSS Feed Categories Notifications Marketing Merchandise Intere…" at bounding box center [685, 214] width 1370 height 1079
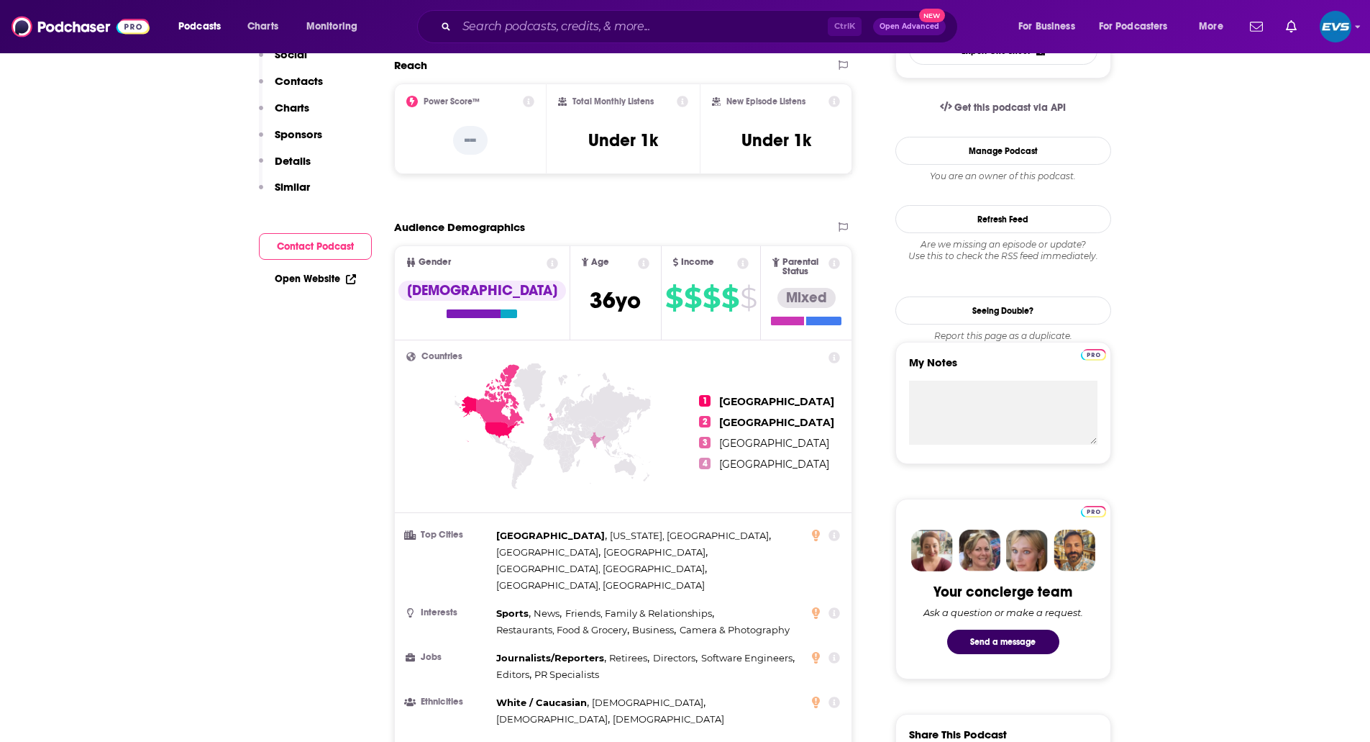
scroll to position [480, 0]
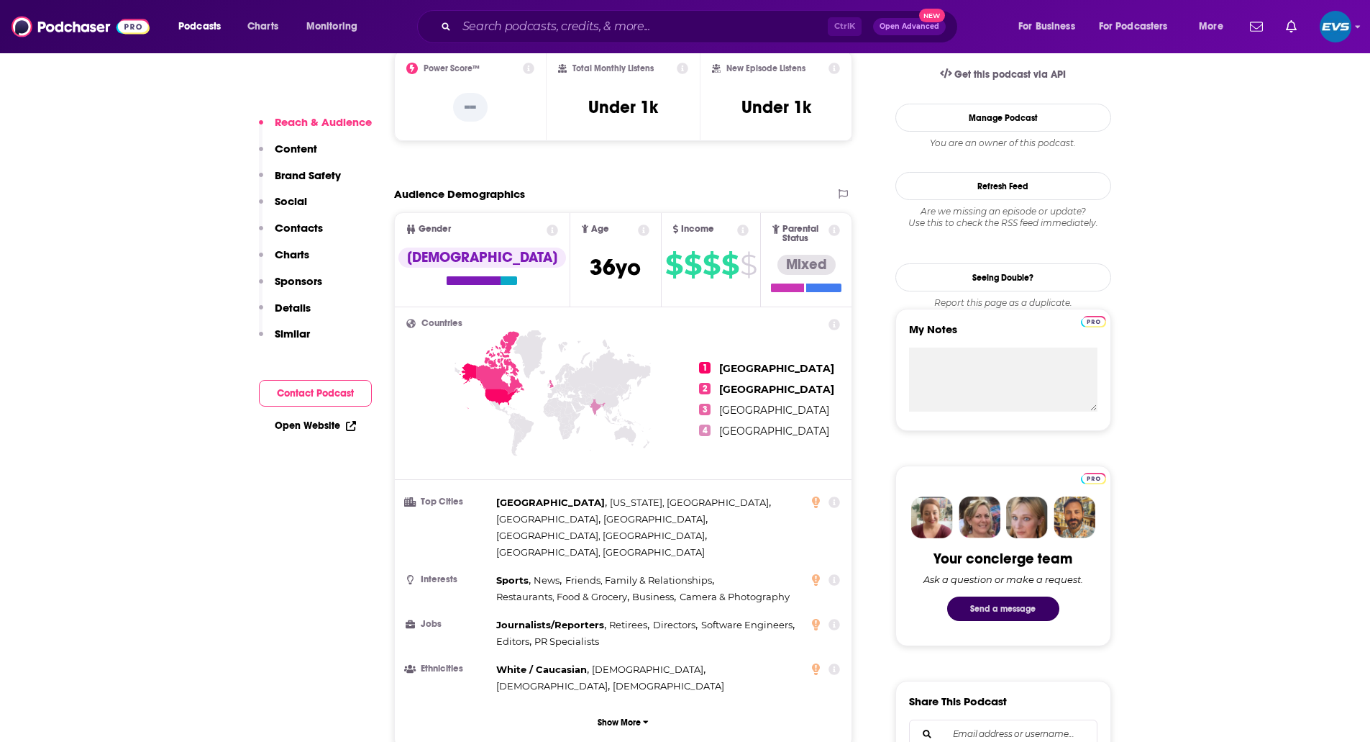
click at [1015, 606] on button "Send a message" at bounding box center [1003, 608] width 112 height 24
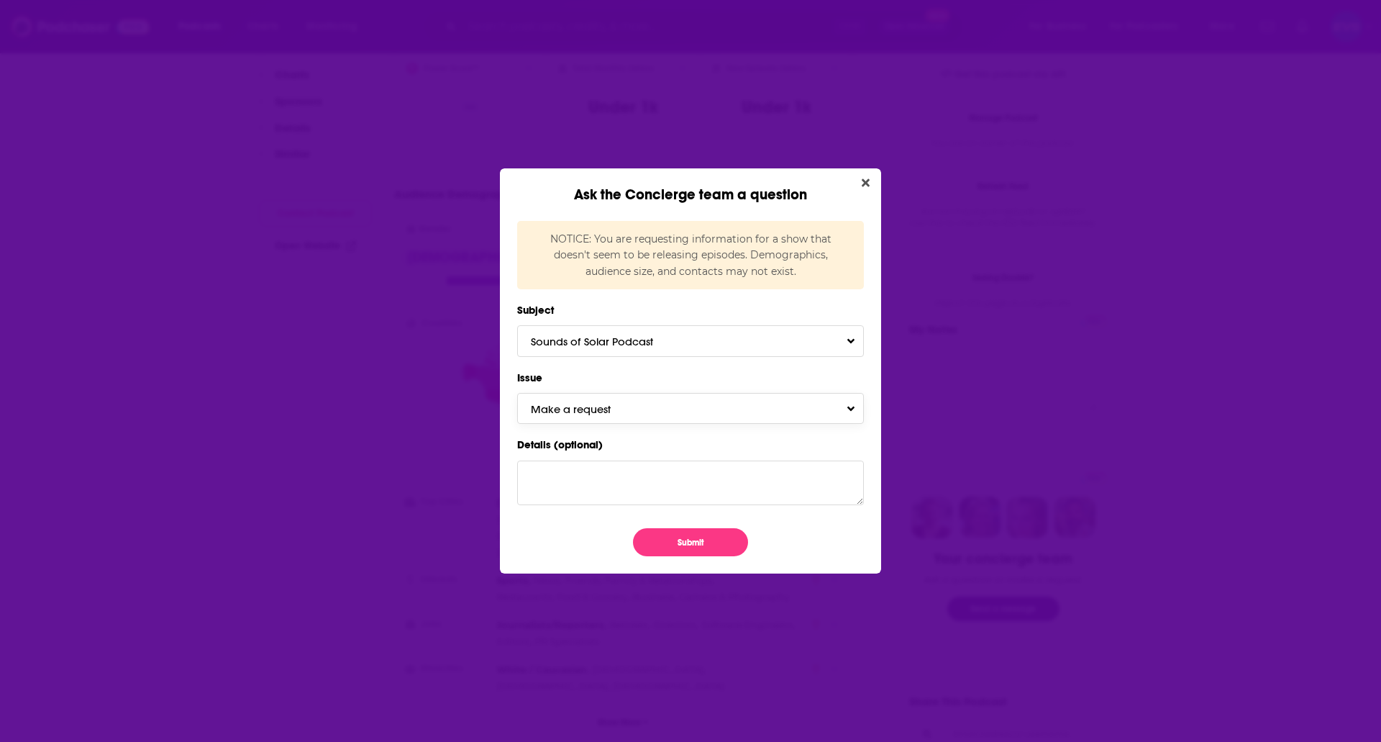
click at [583, 403] on span "Make a request" at bounding box center [585, 409] width 109 height 14
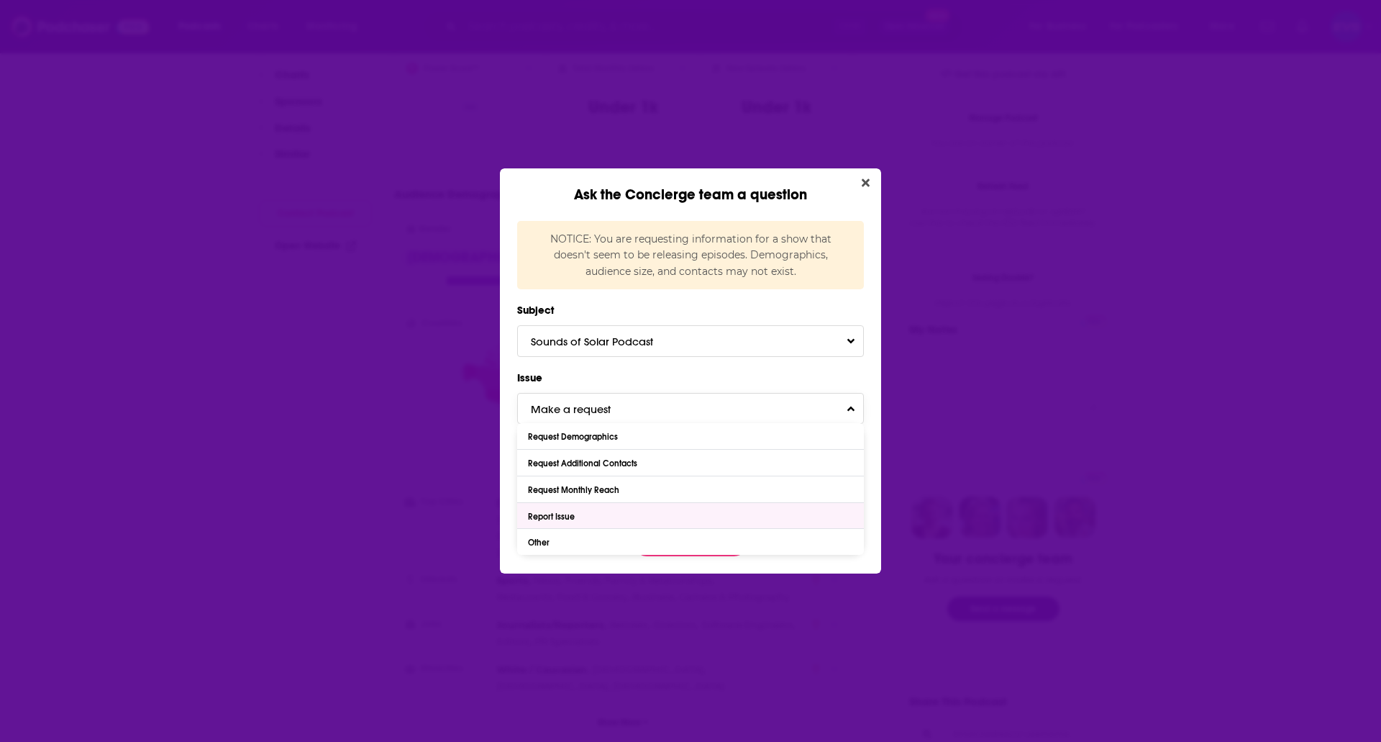
click at [578, 524] on div "Report Issue" at bounding box center [690, 516] width 347 height 26
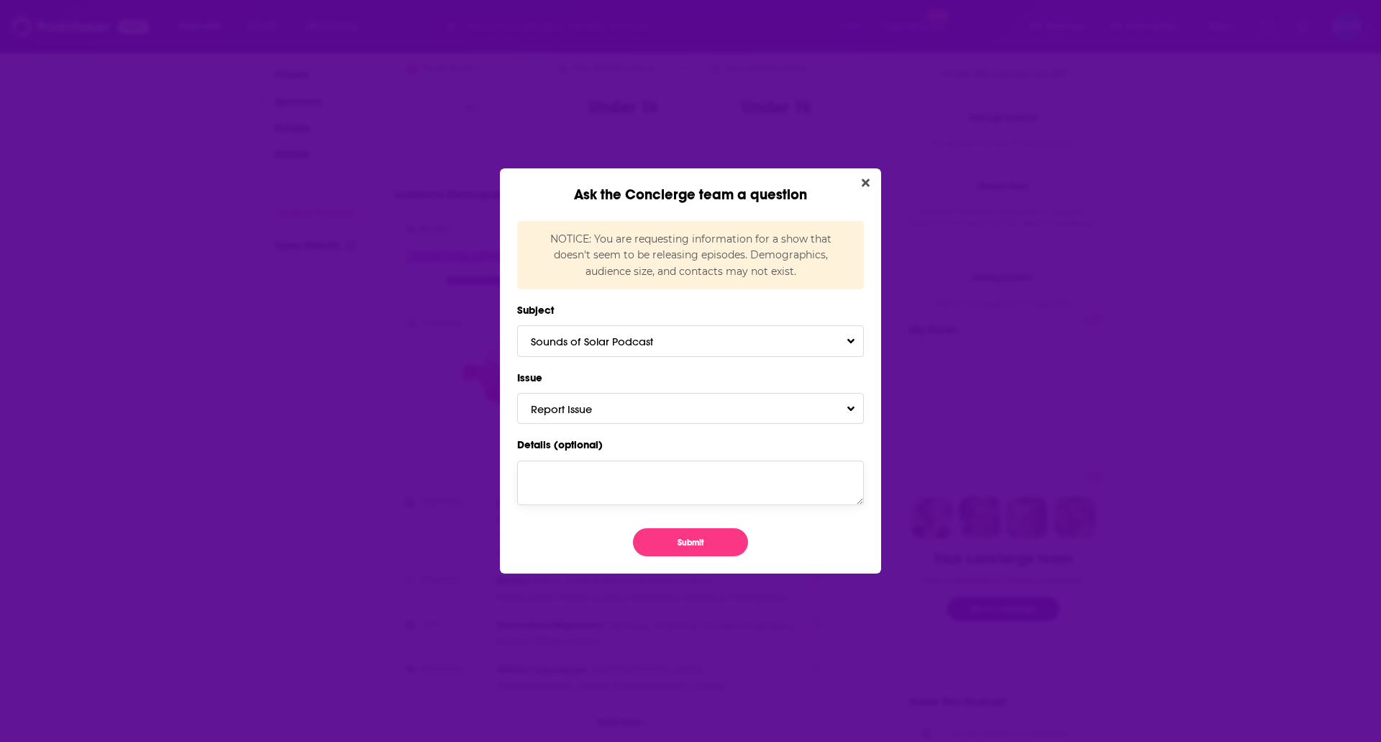
click at [558, 493] on textarea "Details (optional)" at bounding box center [690, 482] width 347 height 45
paste textarea "https://www.linkedin.com/company/evs-eng"
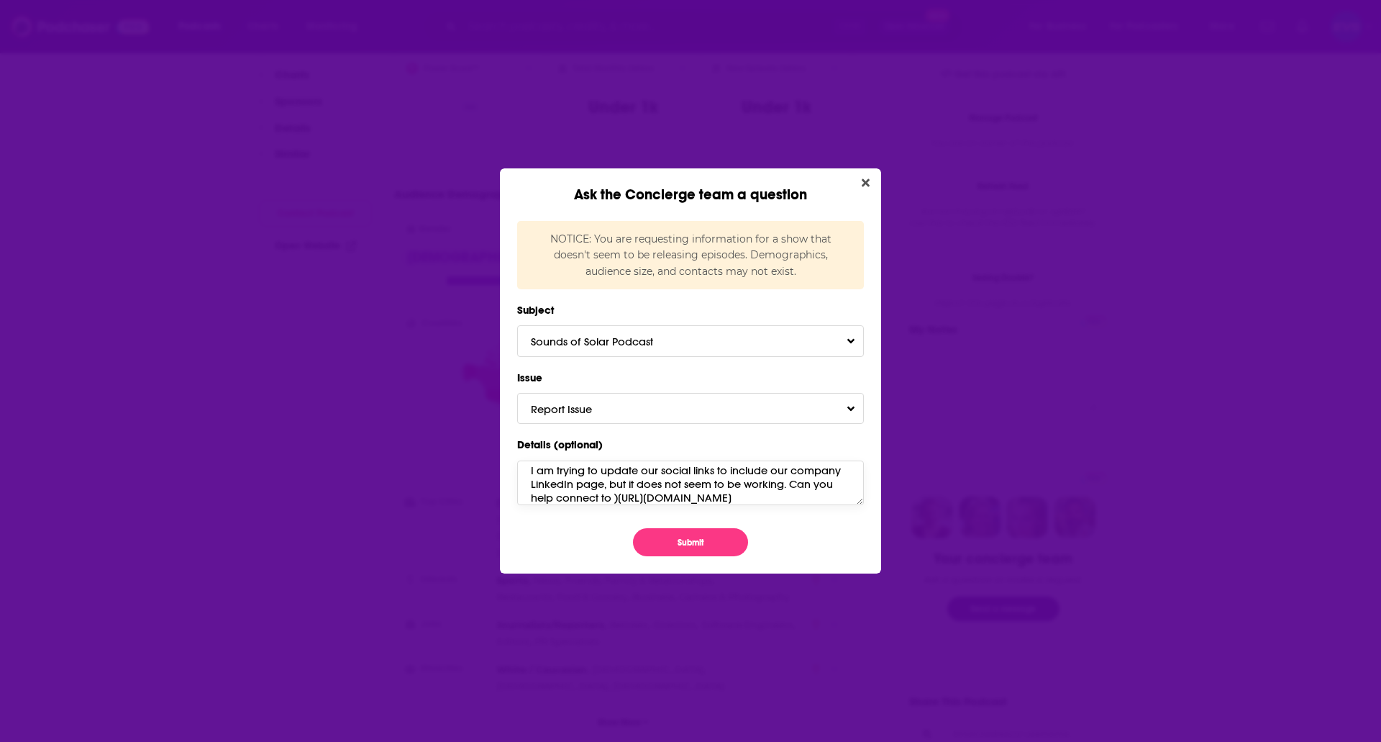
scroll to position [20, 0]
click at [536, 502] on textarea "I am trying to update our social links to include our company LinkedIn page, bu…" at bounding box center [690, 482] width 347 height 45
click at [782, 499] on textarea "I am trying to update our social links to include our company LinkedIn page, bu…" at bounding box center [690, 482] width 347 height 45
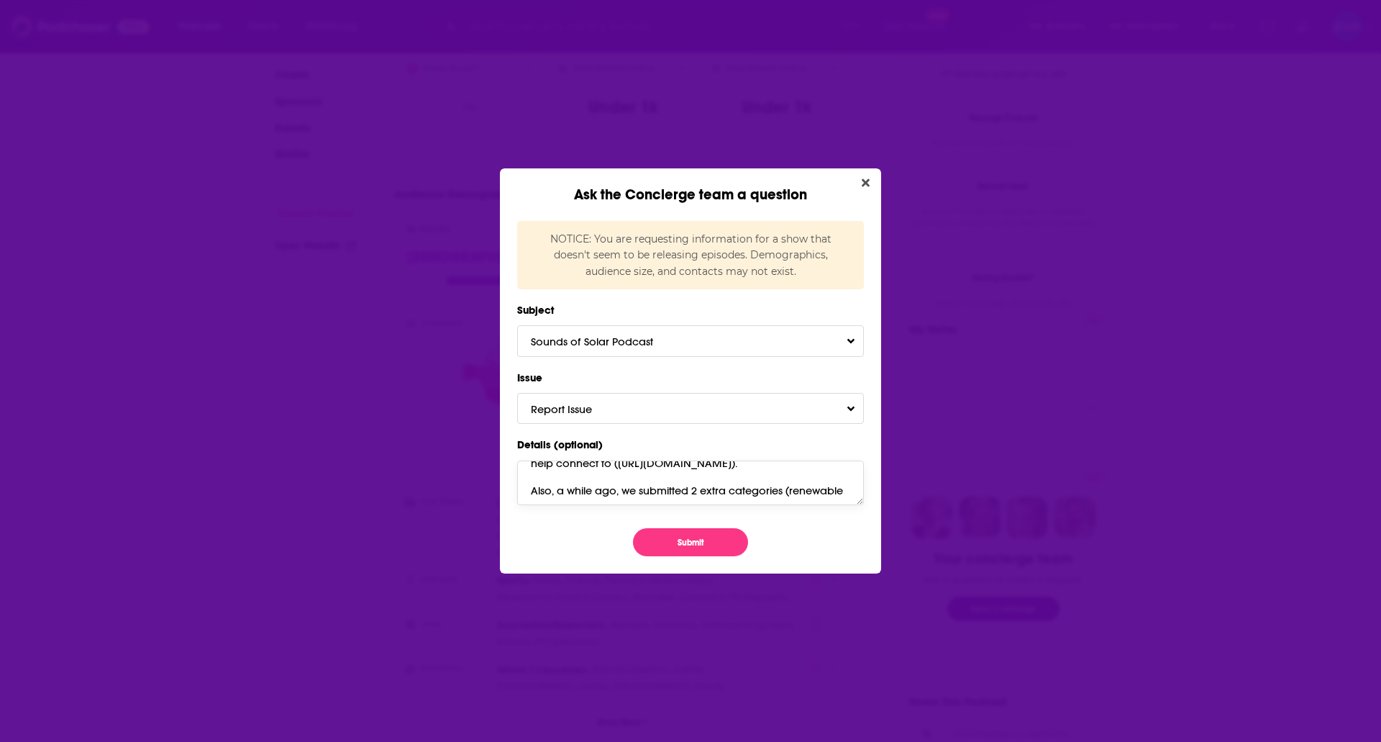
scroll to position [61, 0]
type textarea "I am trying to update our social links to include our company LinkedIn page, bu…"
click at [694, 549] on button "Submit" at bounding box center [690, 542] width 115 height 28
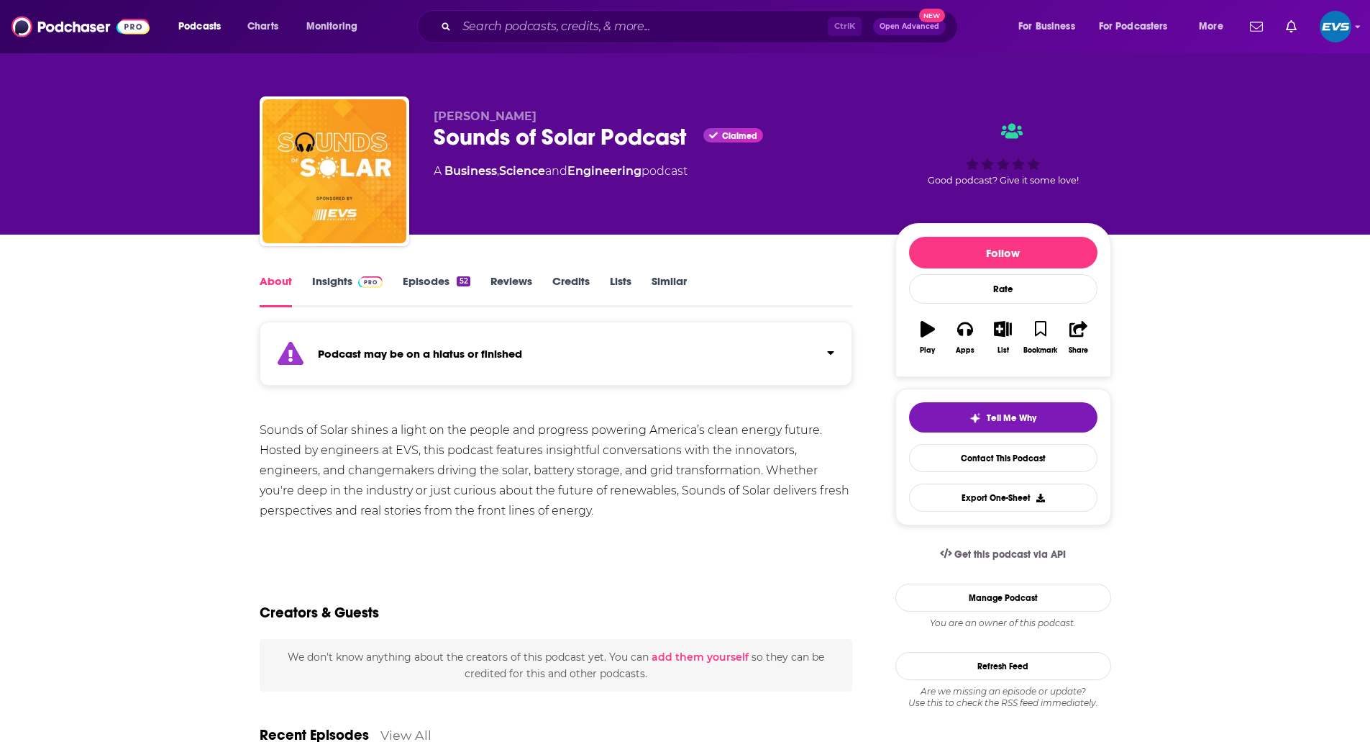
click at [332, 277] on link "Insights" at bounding box center [347, 290] width 71 height 33
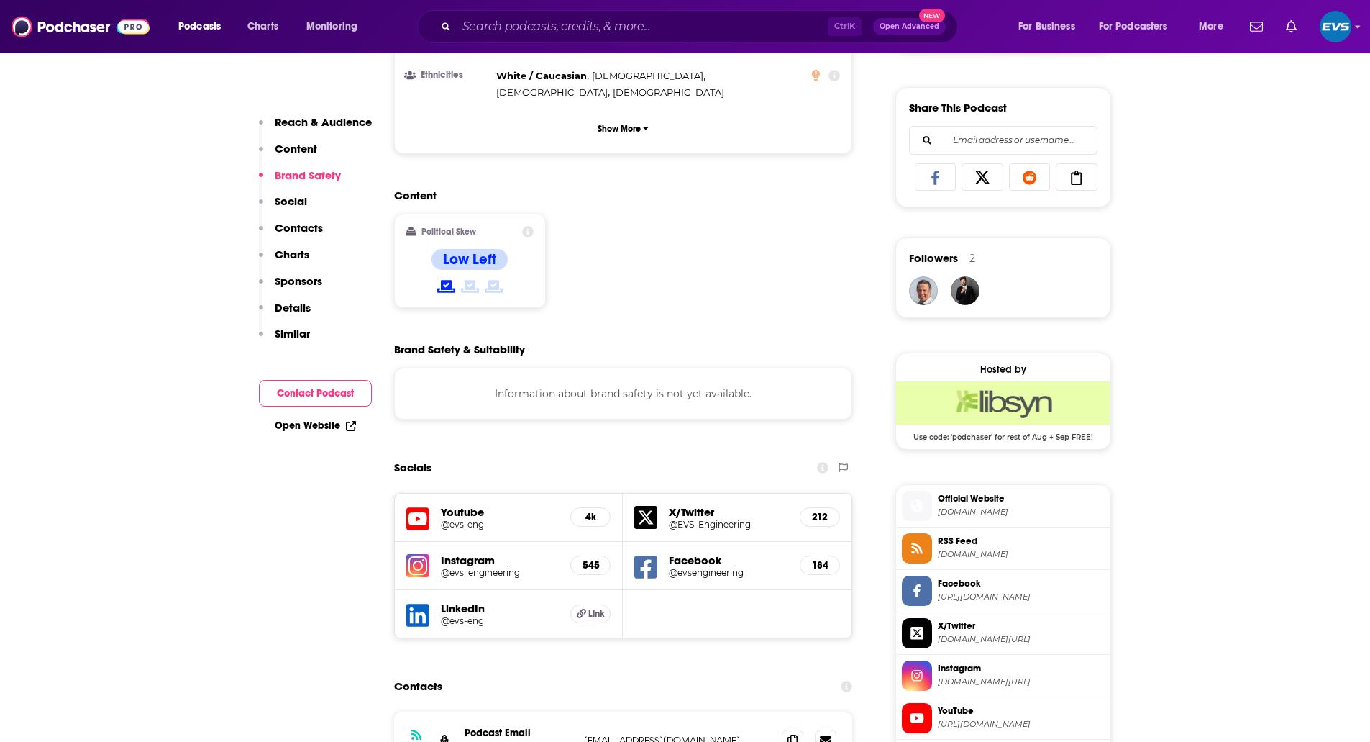
scroll to position [1199, 0]
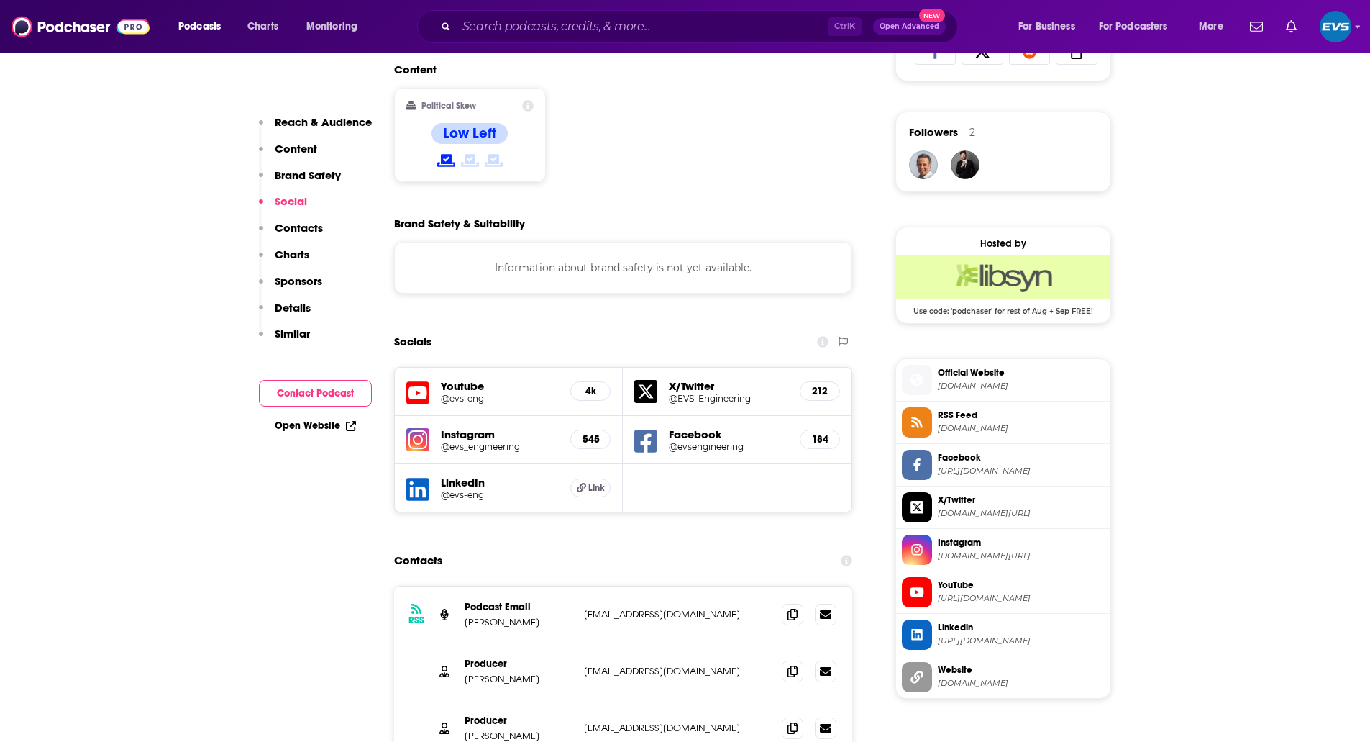
click at [455, 393] on h5 "@evs-eng" at bounding box center [500, 398] width 119 height 11
click at [478, 489] on h5 "@evs-eng" at bounding box center [500, 494] width 119 height 11
click at [603, 482] on span "Link" at bounding box center [596, 488] width 17 height 12
